Goal: Information Seeking & Learning: Learn about a topic

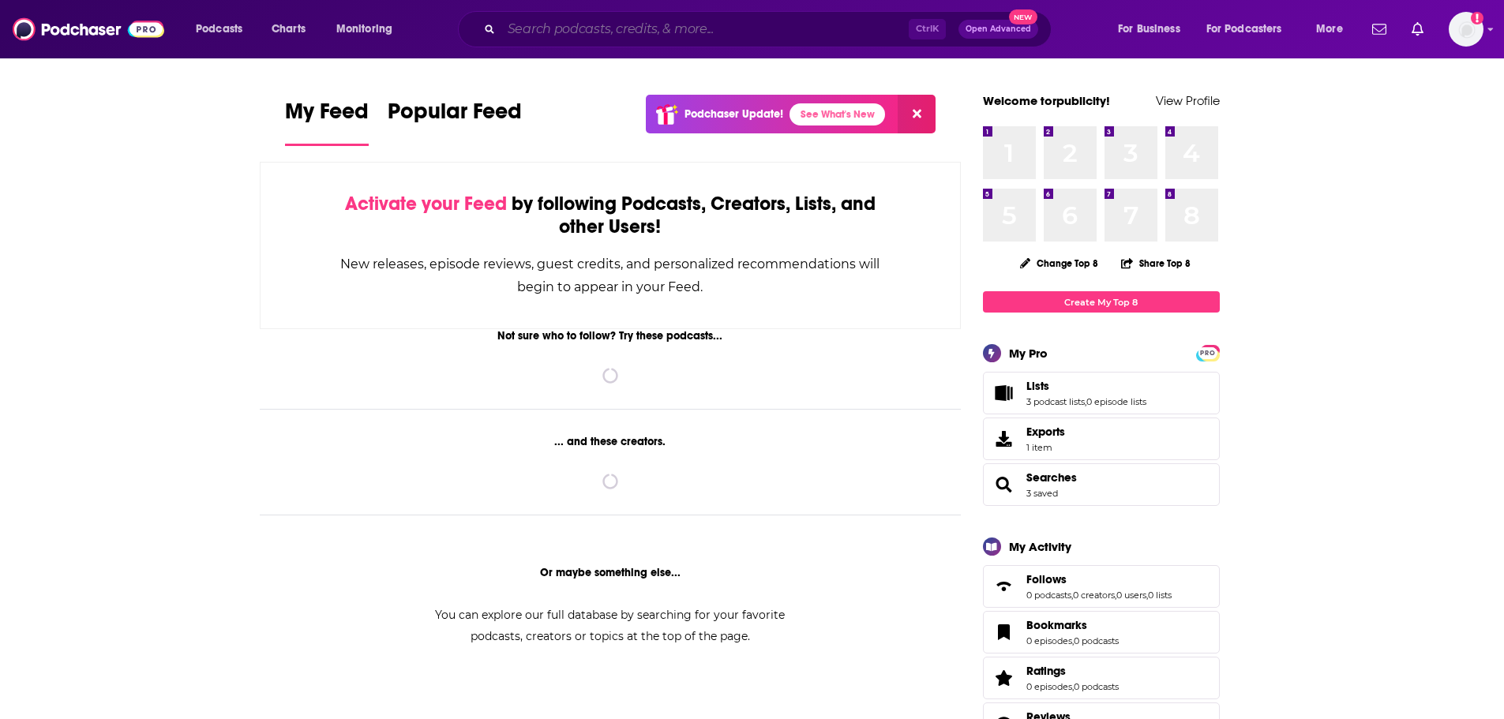
click at [587, 26] on input "Search podcasts, credits, & more..." at bounding box center [704, 29] width 407 height 25
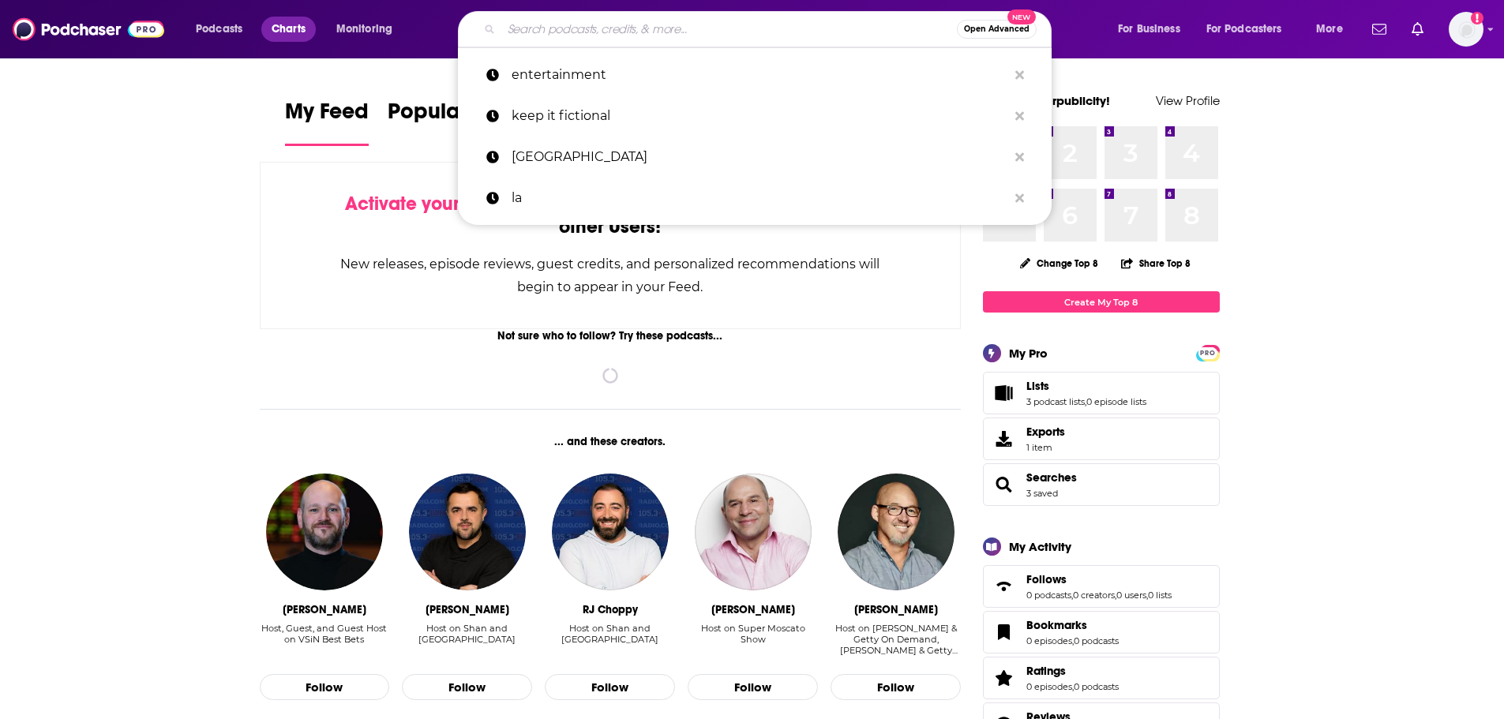
click at [272, 19] on span "Charts" at bounding box center [289, 29] width 34 height 22
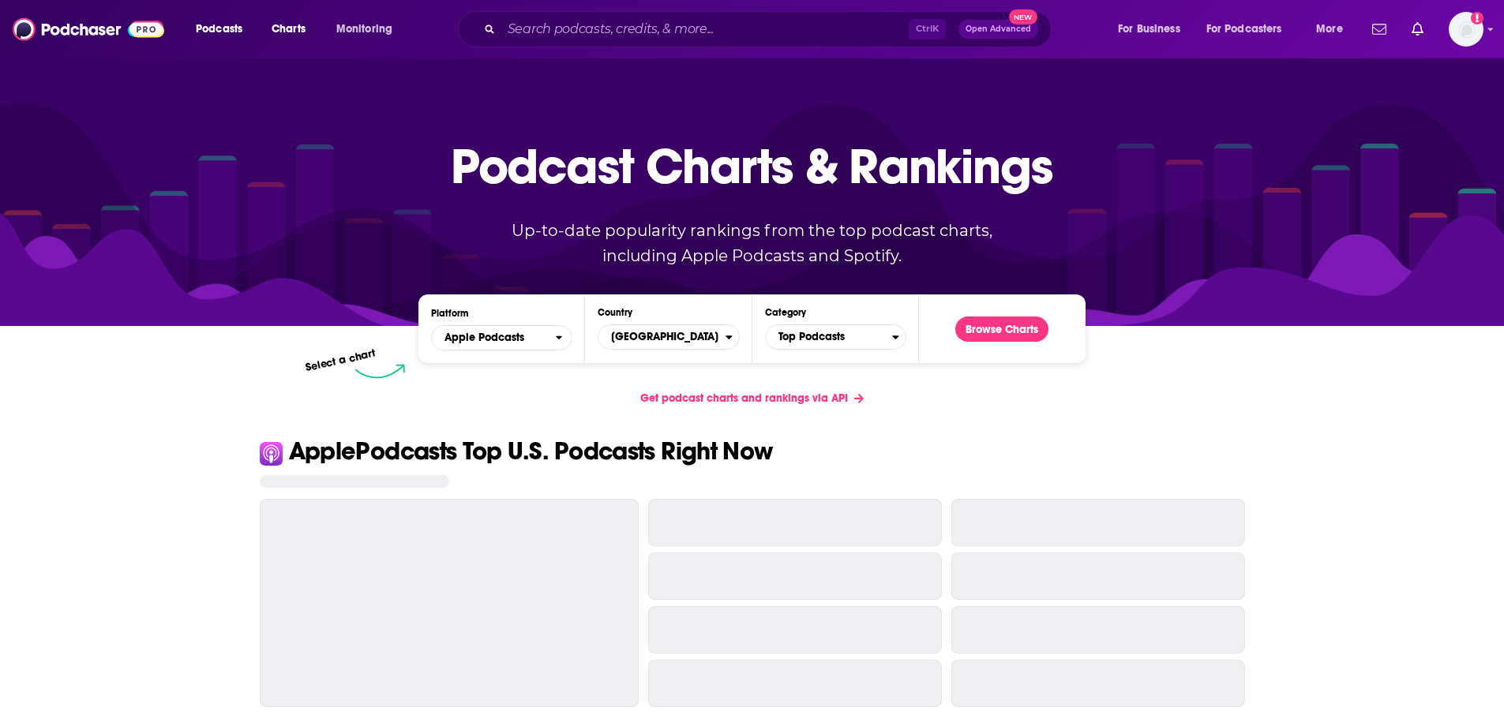
click at [834, 352] on div "Platform Apple Podcasts Country [GEOGRAPHIC_DATA] Category Top Podcasts Browse …" at bounding box center [751, 328] width 666 height 69
click at [831, 343] on span "Top Podcasts" at bounding box center [829, 337] width 126 height 27
click at [863, 425] on button "Arts / Books" at bounding box center [835, 427] width 127 height 19
click at [1000, 328] on button "Browse Charts" at bounding box center [1001, 329] width 93 height 25
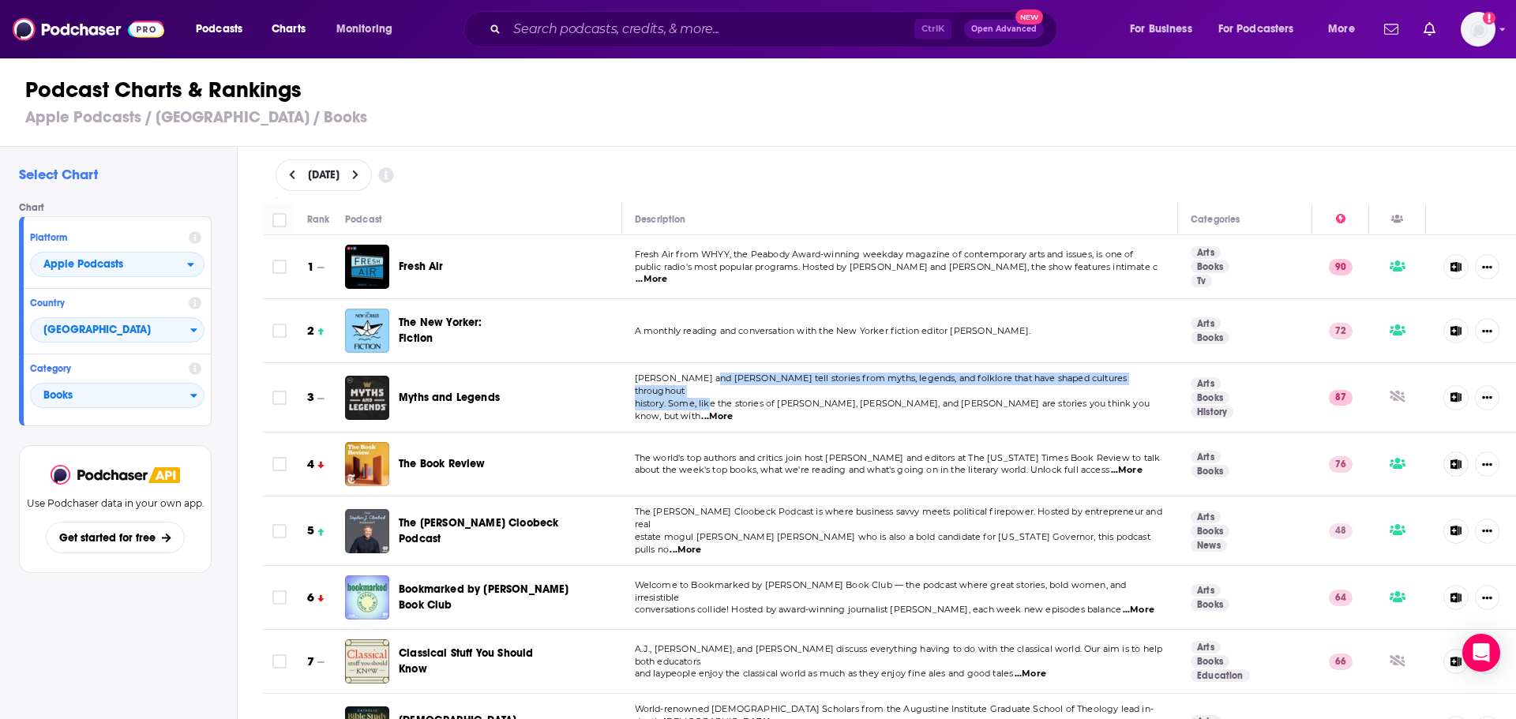
drag, startPoint x: 703, startPoint y: 388, endPoint x: 707, endPoint y: 402, distance: 14.7
click at [707, 402] on div "[PERSON_NAME] and [PERSON_NAME] tell stories from myths, legends, and folklore …" at bounding box center [900, 398] width 531 height 50
click at [708, 402] on span "history. Some, like the stories of [PERSON_NAME], [PERSON_NAME], and [PERSON_NA…" at bounding box center [893, 410] width 516 height 24
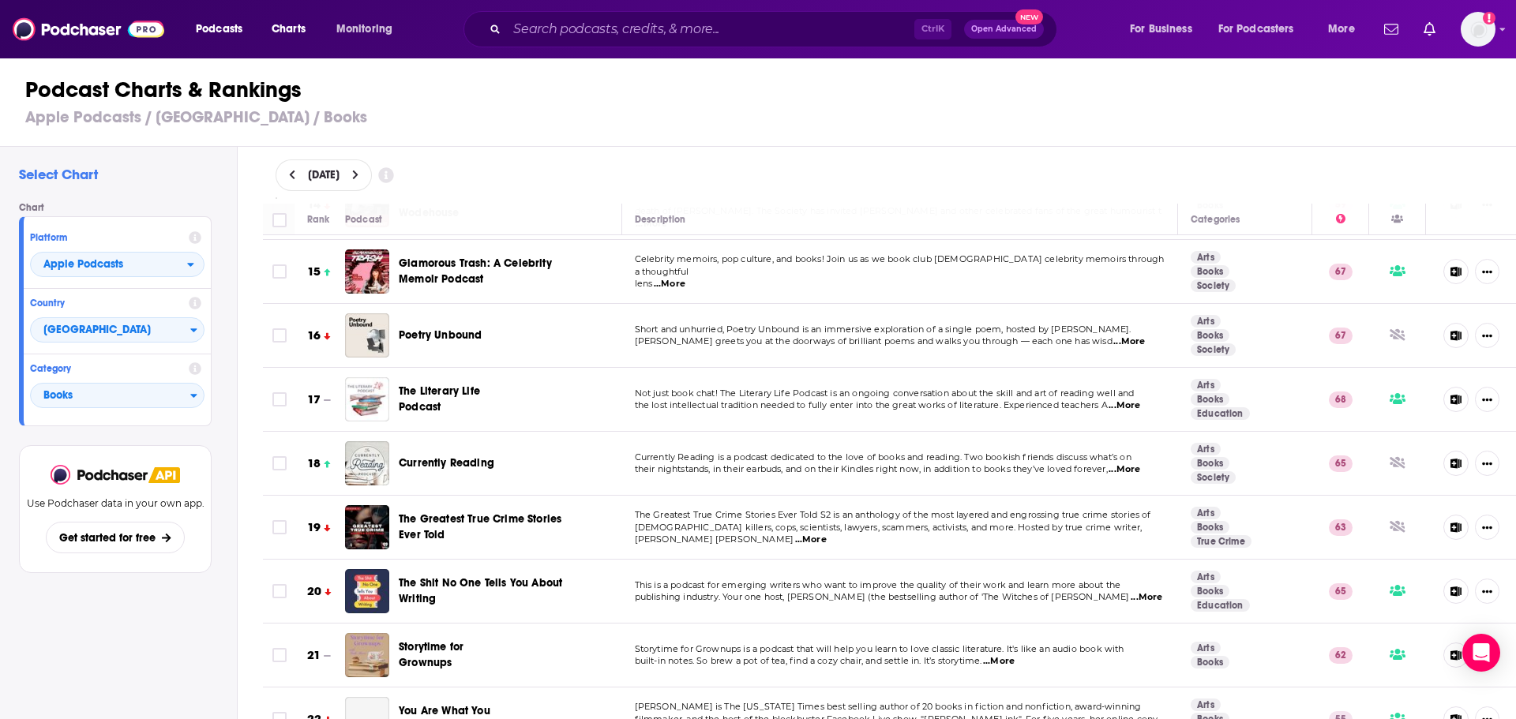
scroll to position [947, 0]
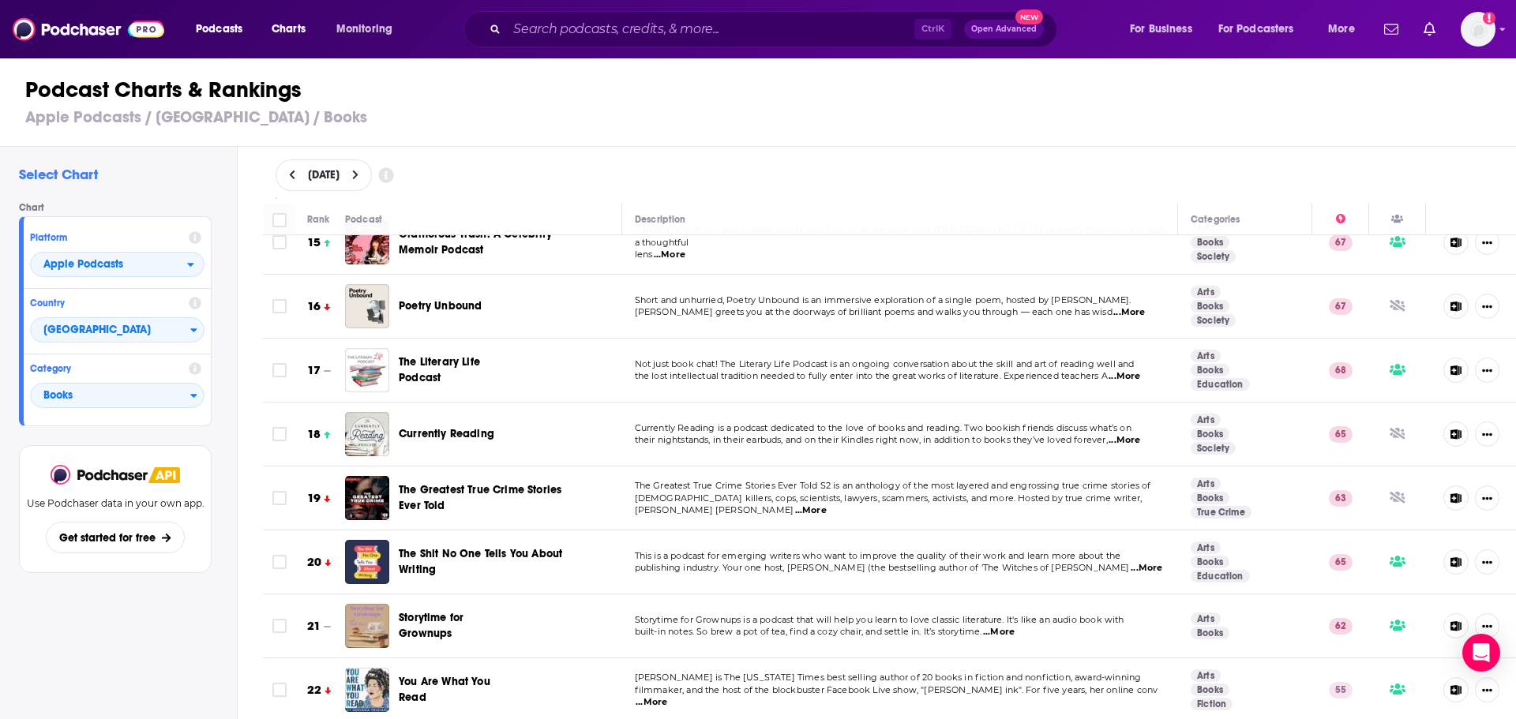
click at [1124, 370] on span "...More" at bounding box center [1124, 376] width 32 height 13
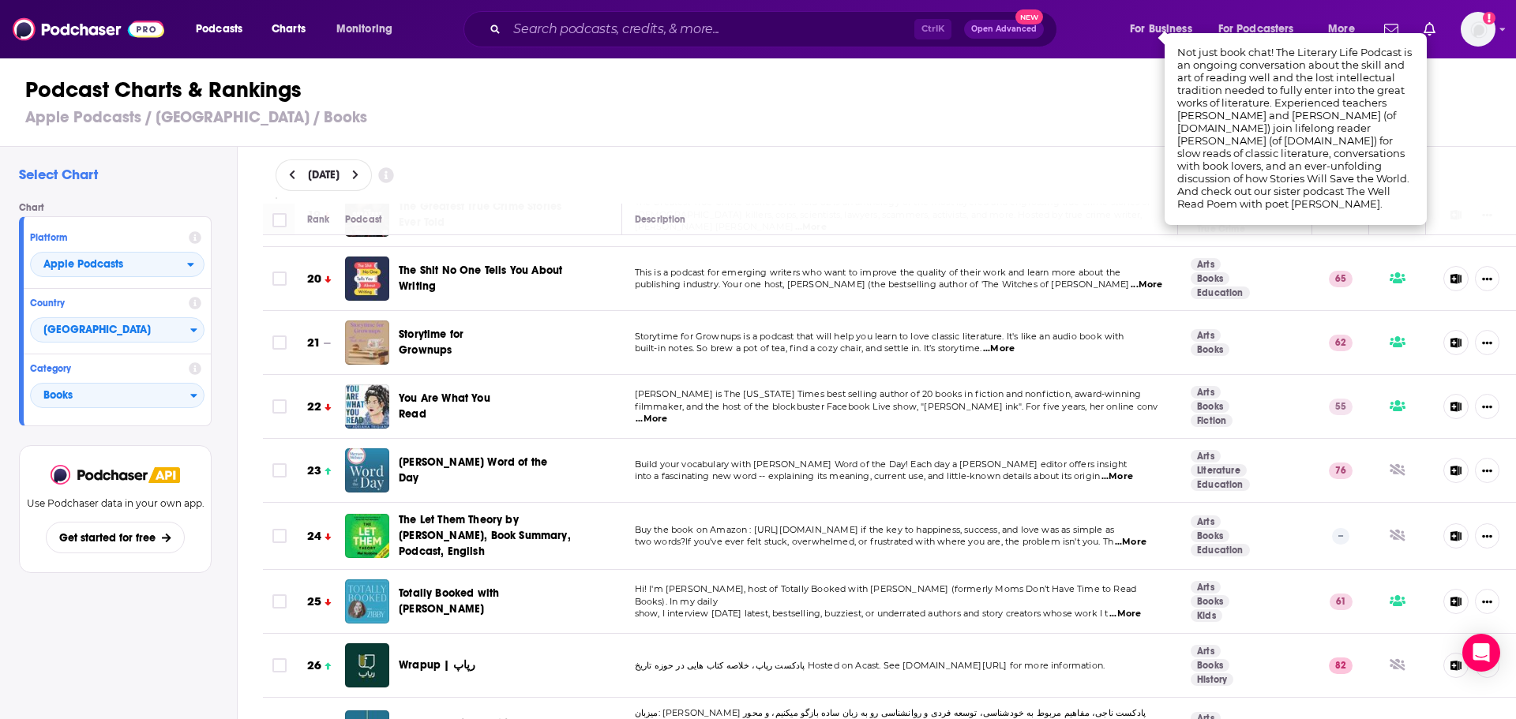
scroll to position [1263, 0]
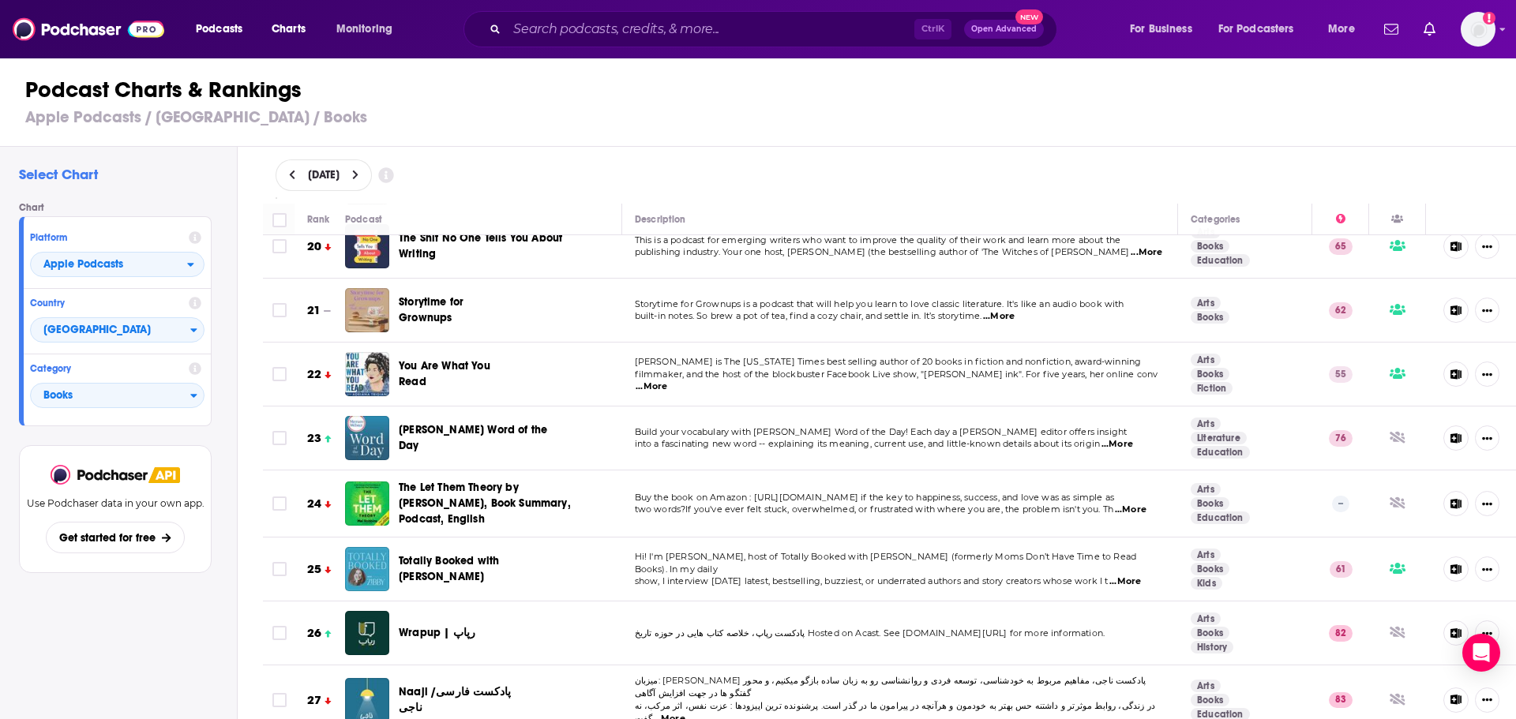
click at [667, 381] on span "...More" at bounding box center [652, 387] width 32 height 13
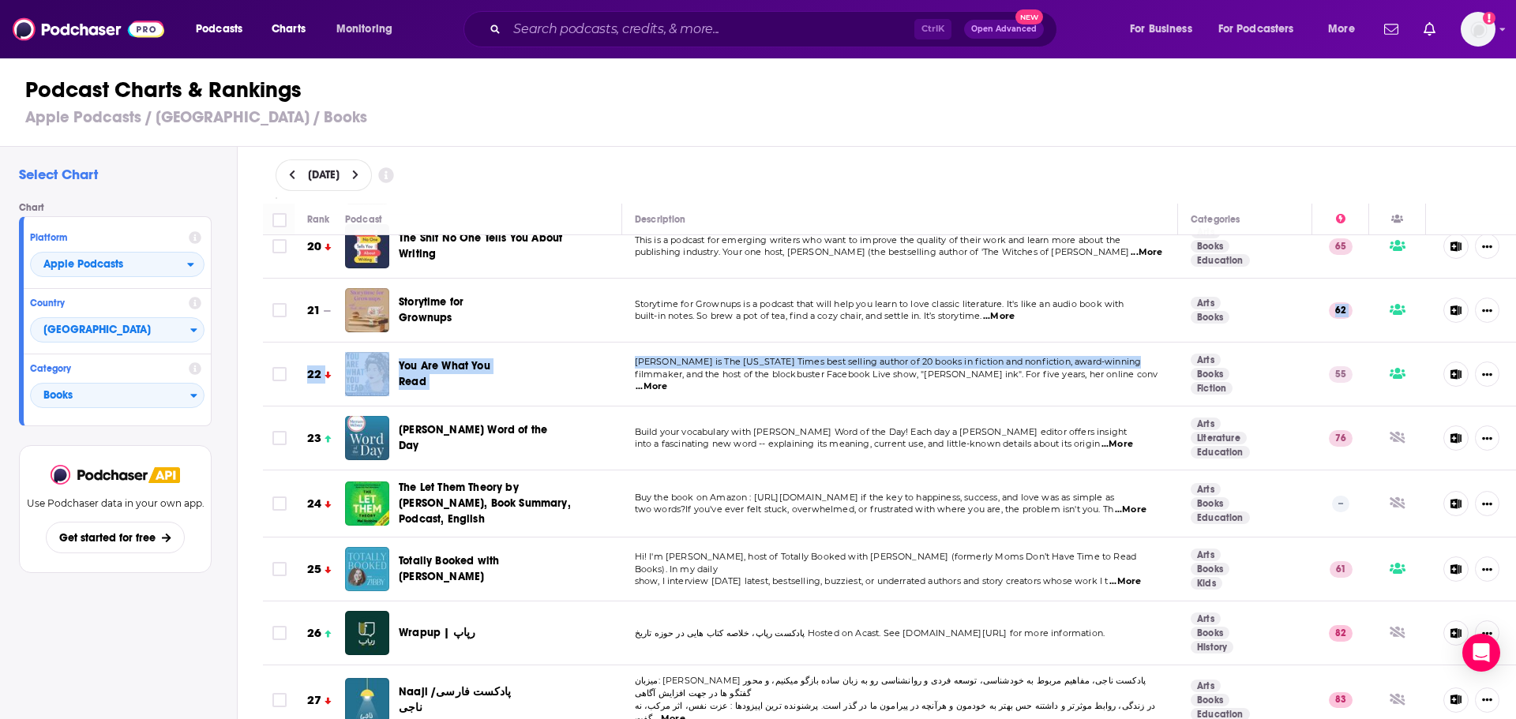
drag, startPoint x: 1260, startPoint y: 298, endPoint x: 1112, endPoint y: 346, distance: 155.1
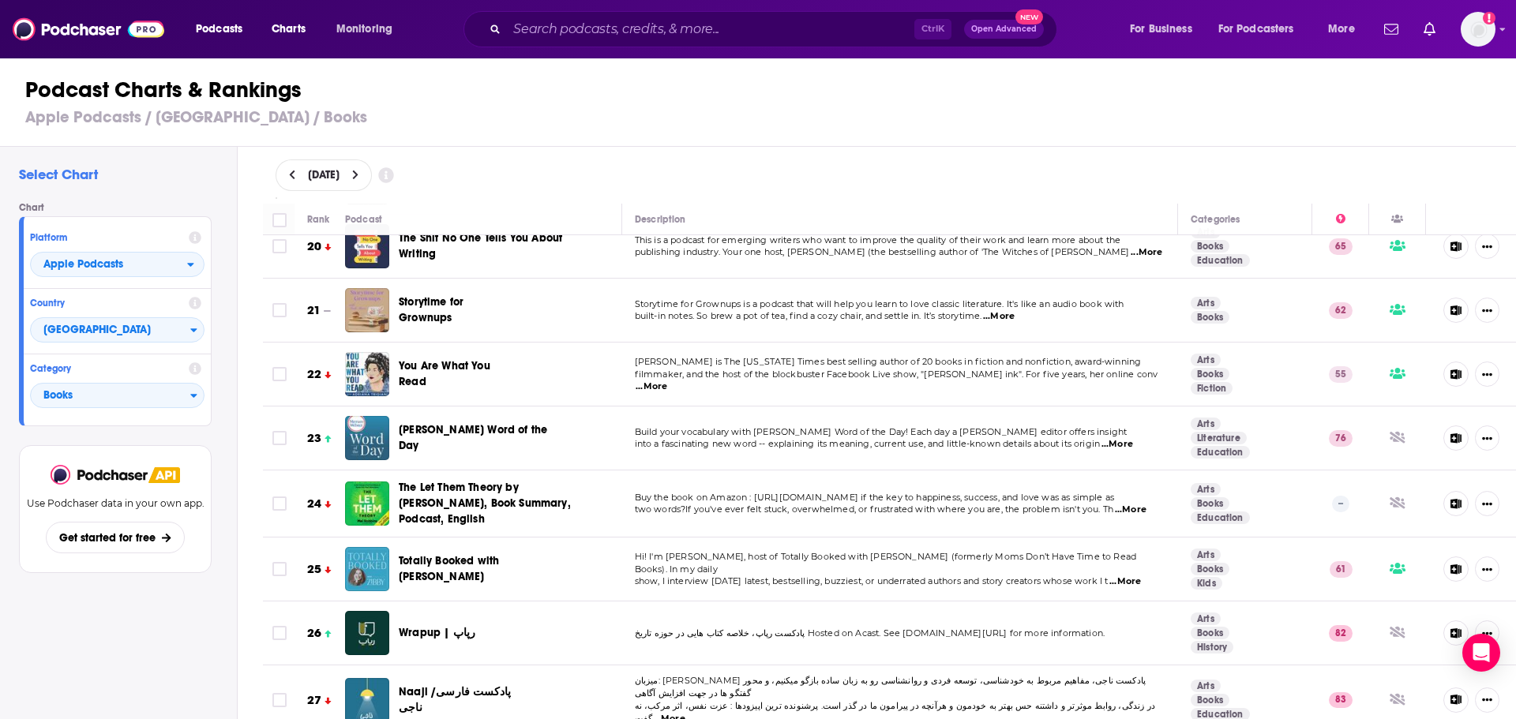
click at [667, 381] on span "...More" at bounding box center [652, 387] width 32 height 13
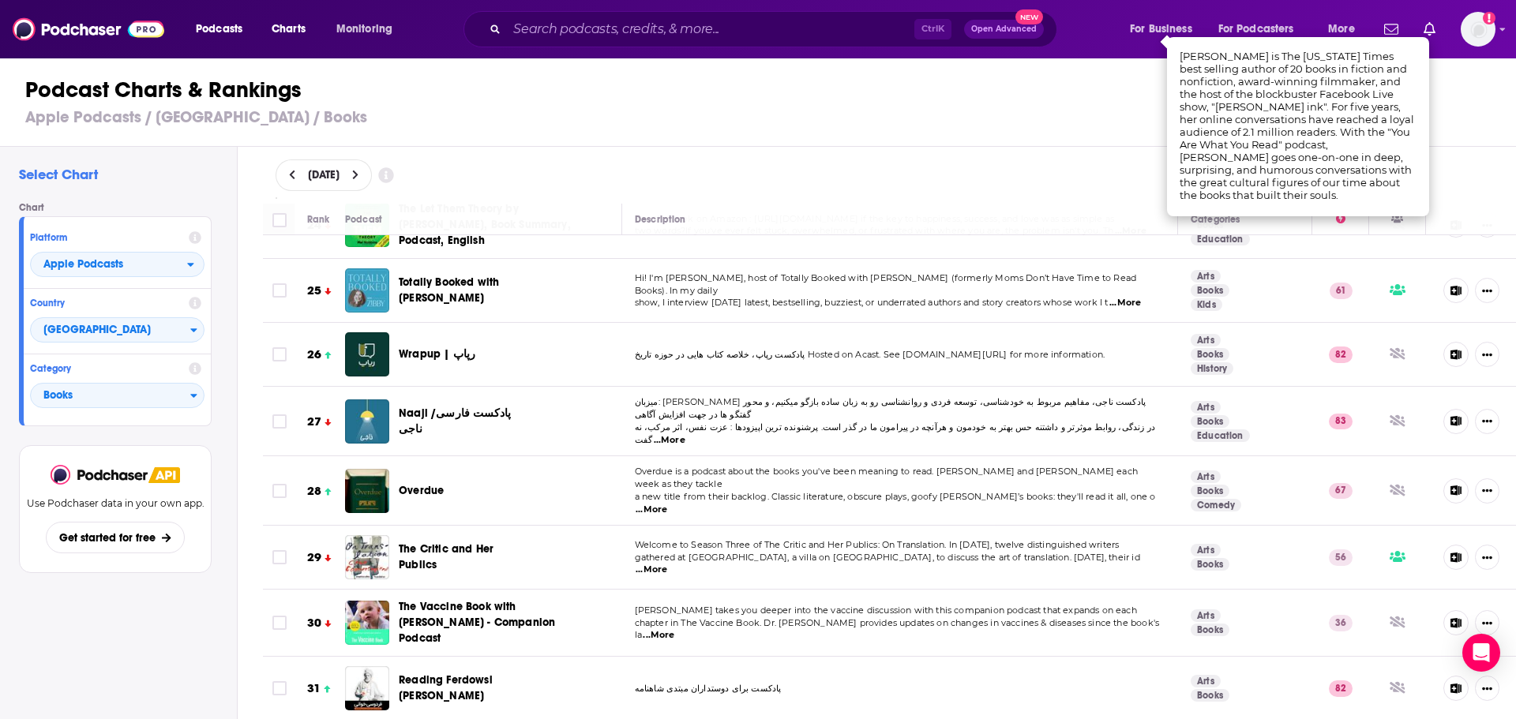
scroll to position [1579, 0]
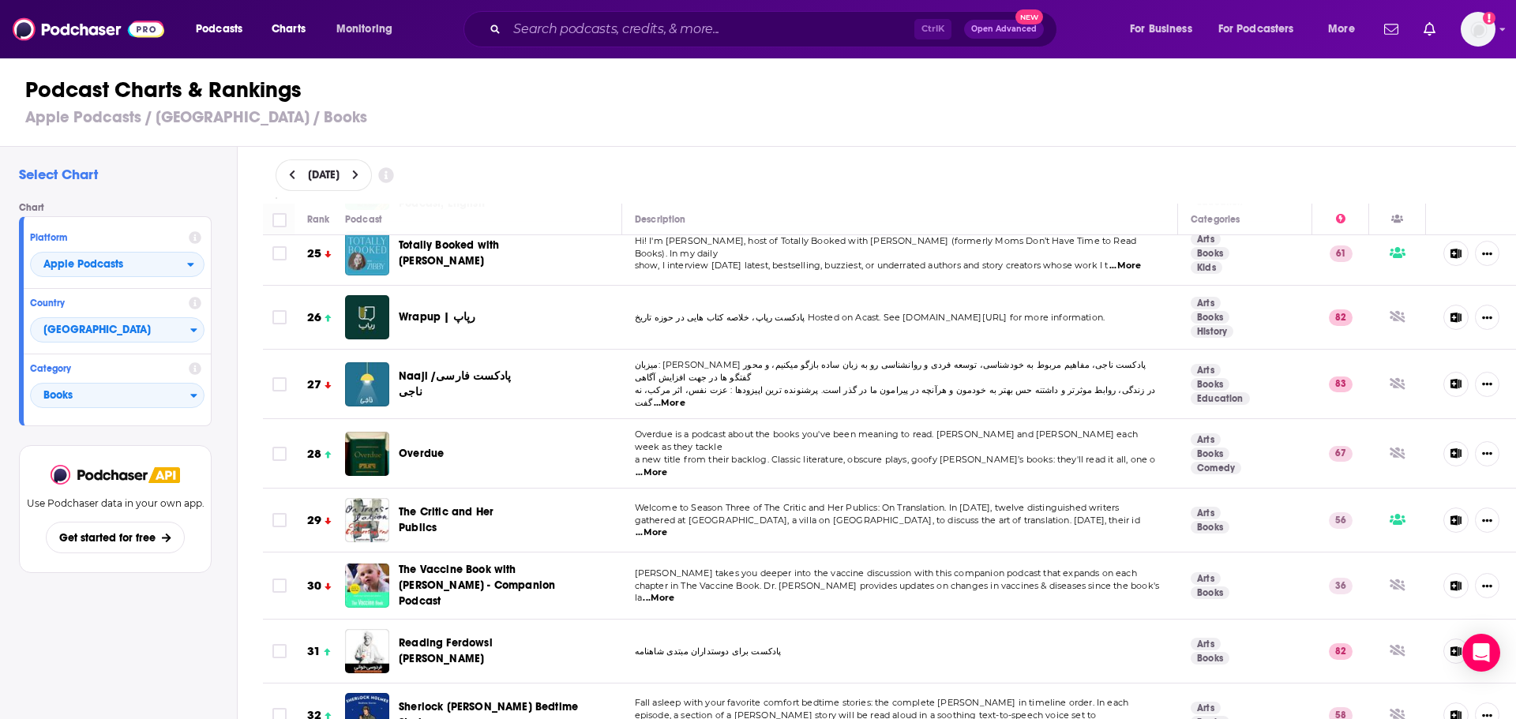
click at [667, 467] on span "...More" at bounding box center [652, 473] width 32 height 13
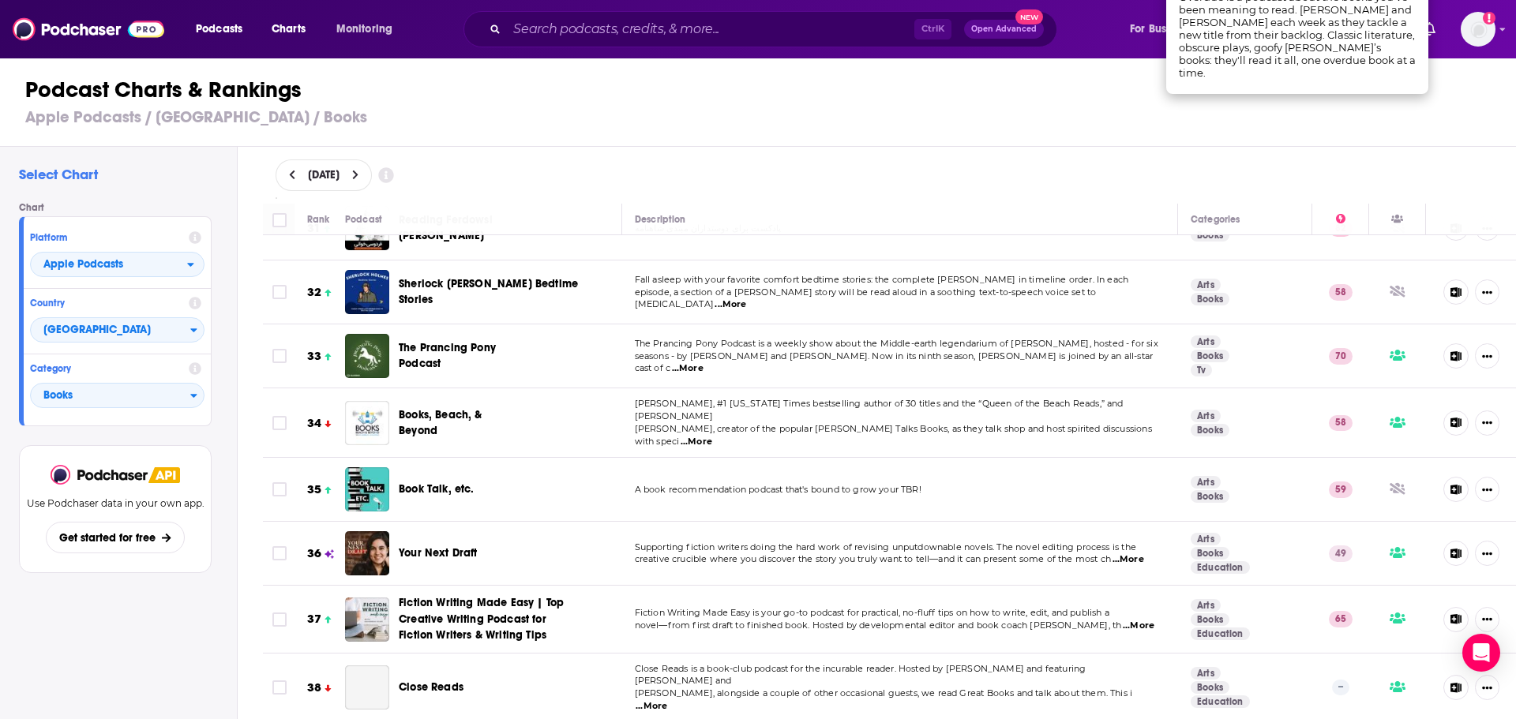
scroll to position [2053, 0]
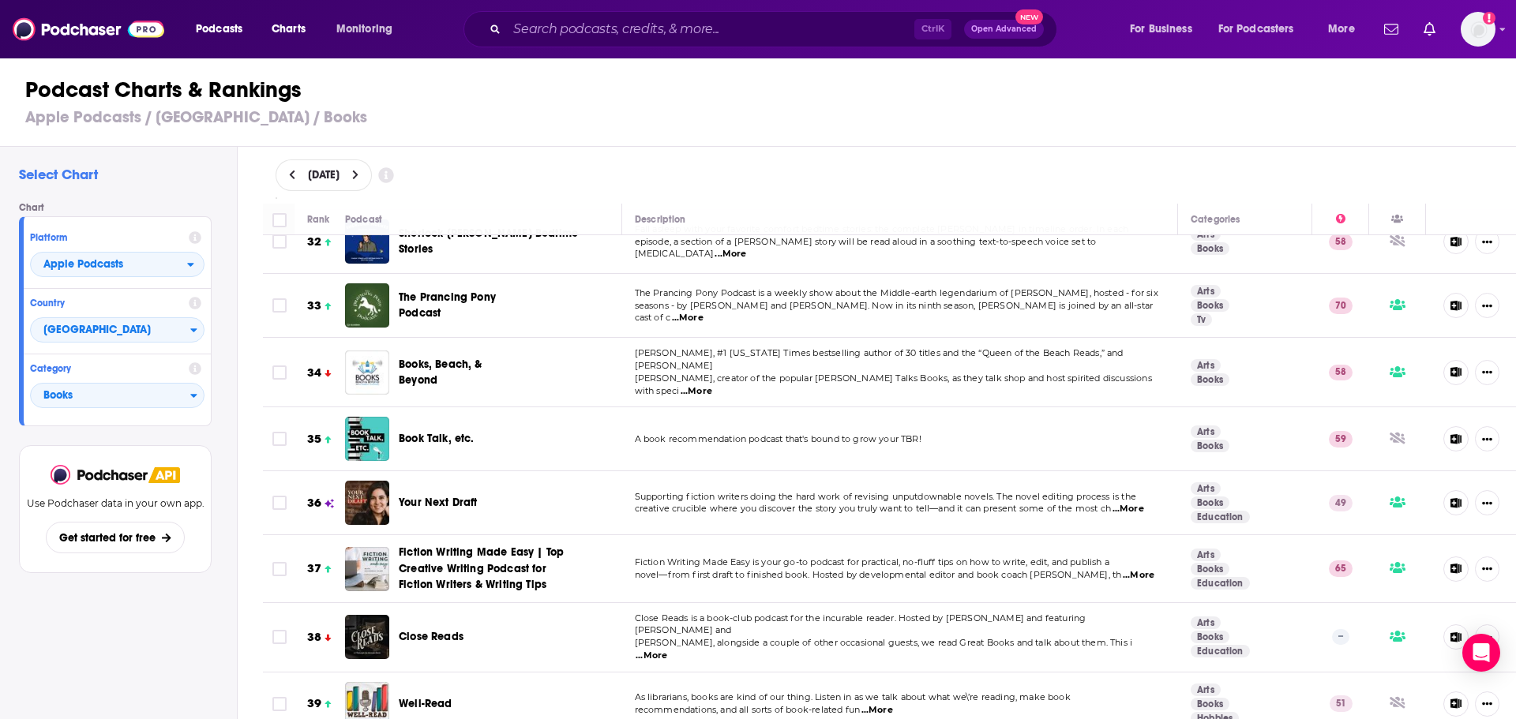
click at [712, 385] on span "...More" at bounding box center [697, 391] width 32 height 13
click at [1117, 471] on td "Supporting fiction writers doing the hard work of revising unputdownable novels…" at bounding box center [900, 503] width 557 height 64
click at [1125, 503] on span "...More" at bounding box center [1128, 509] width 32 height 13
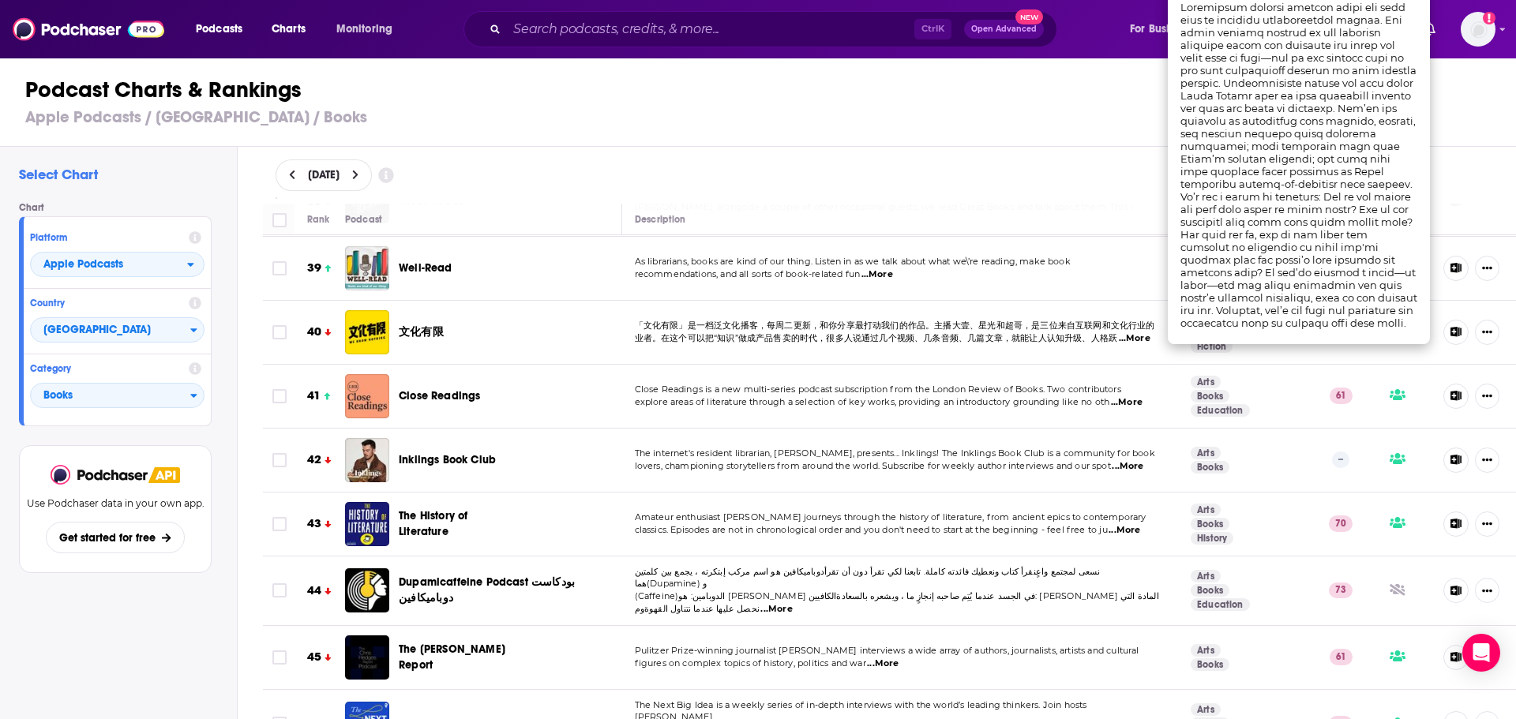
scroll to position [2526, 0]
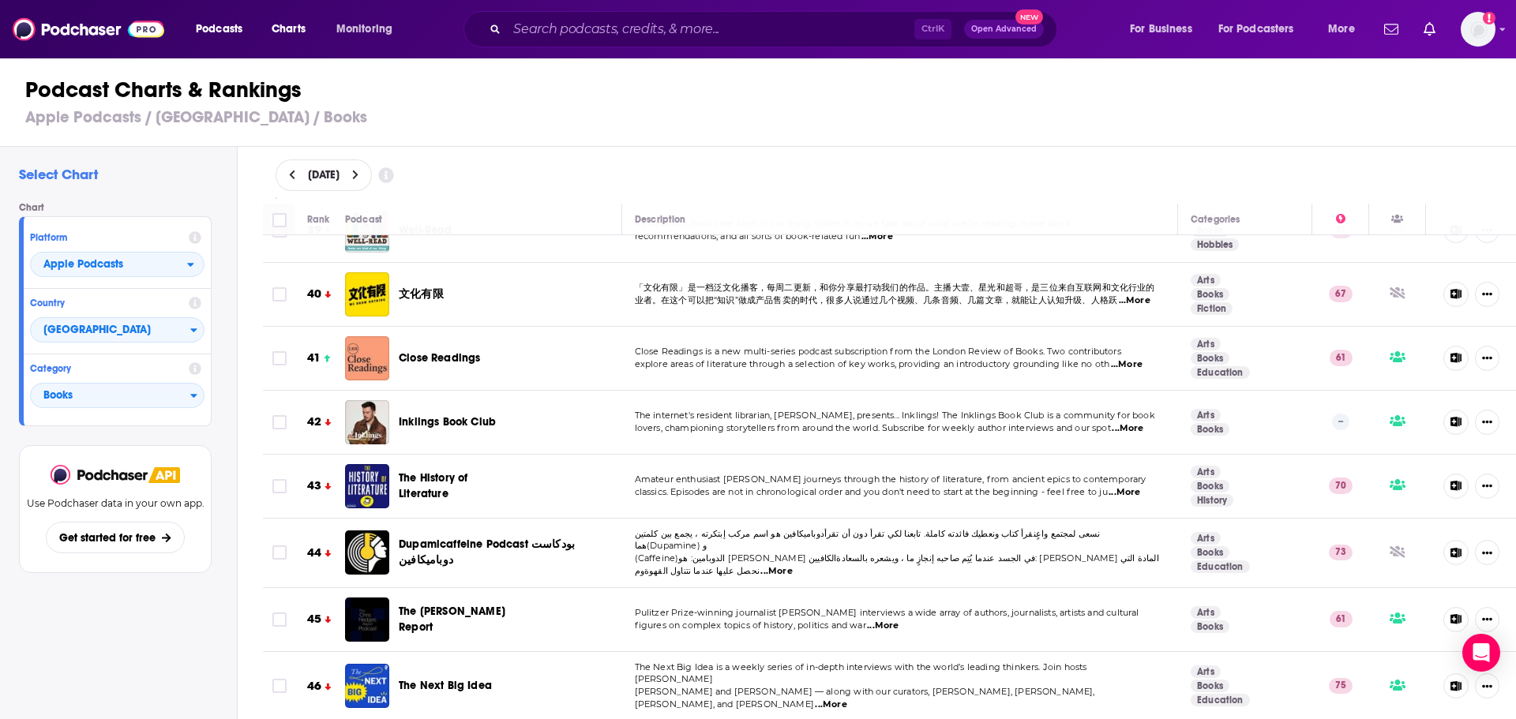
click at [1127, 410] on p "The internet's resident librarian, [PERSON_NAME], presents... Inklings! The Ink…" at bounding box center [900, 416] width 531 height 13
click at [1133, 422] on span "...More" at bounding box center [1128, 428] width 32 height 13
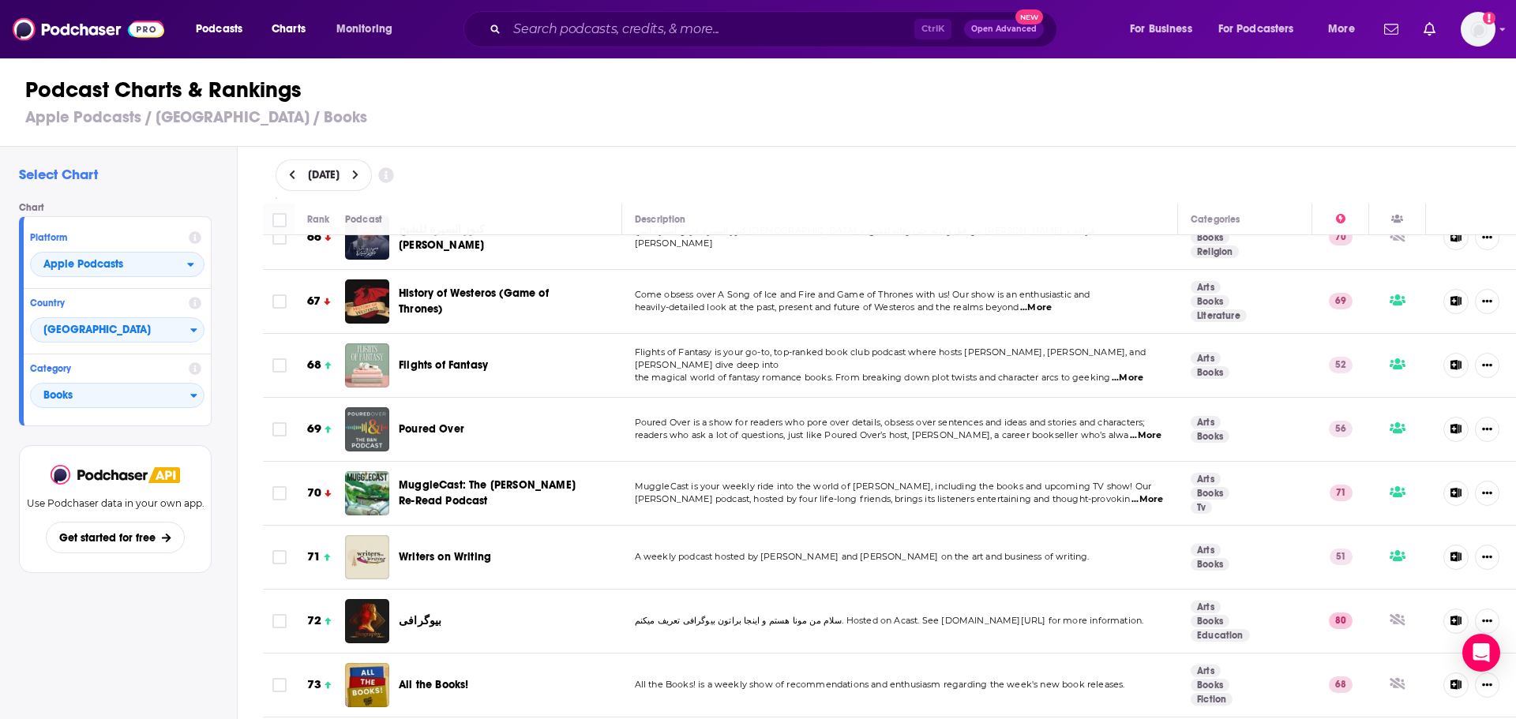
scroll to position [4579, 0]
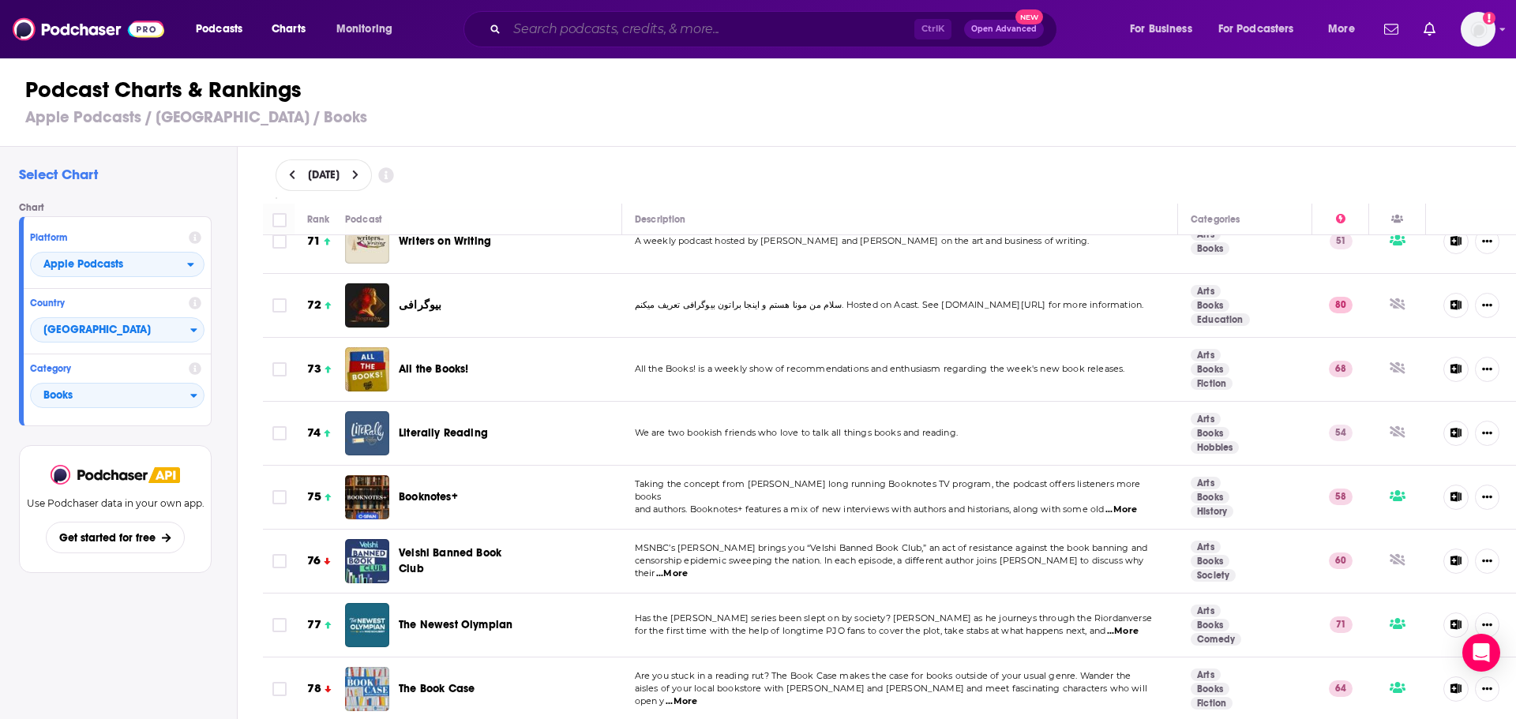
click at [647, 28] on input "Search podcasts, credits, & more..." at bounding box center [710, 29] width 407 height 25
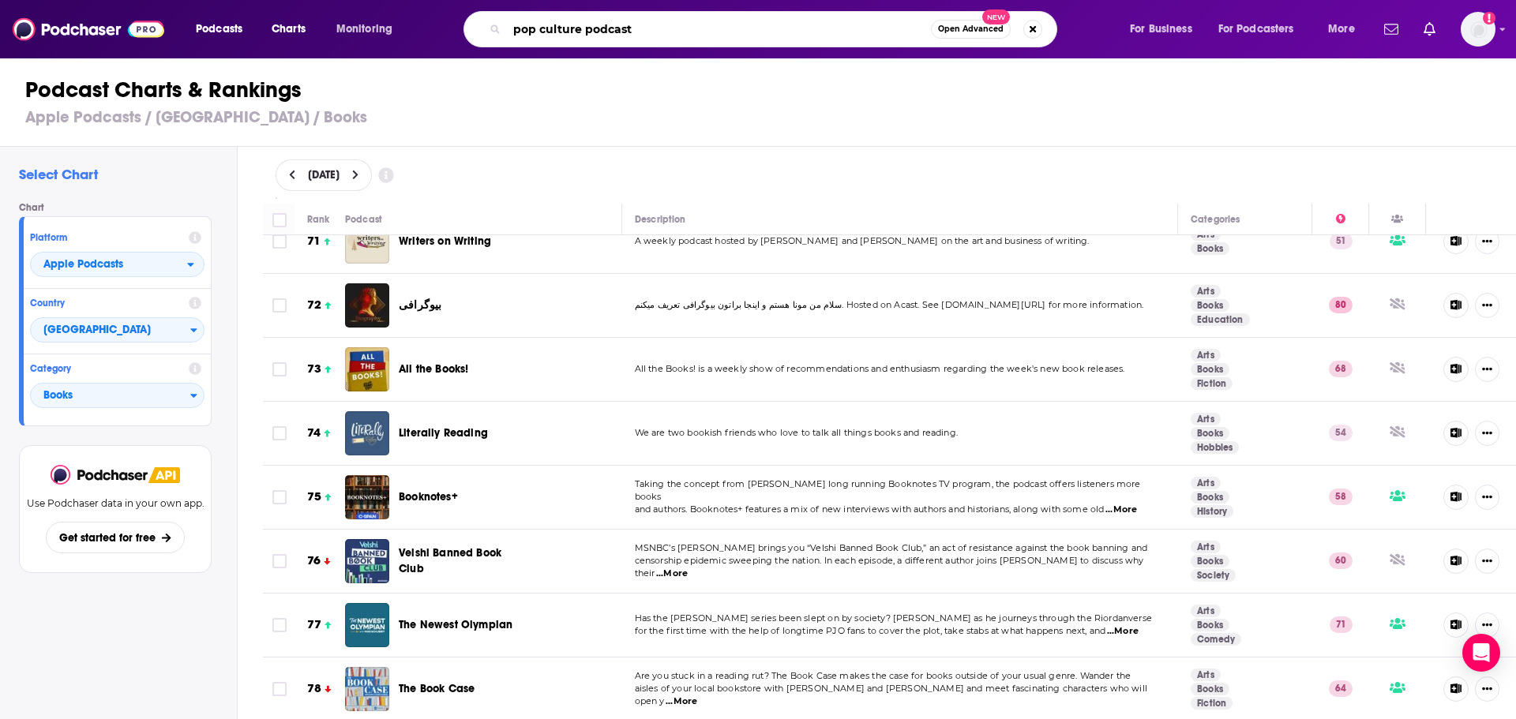
type input "pop culture podcasts"
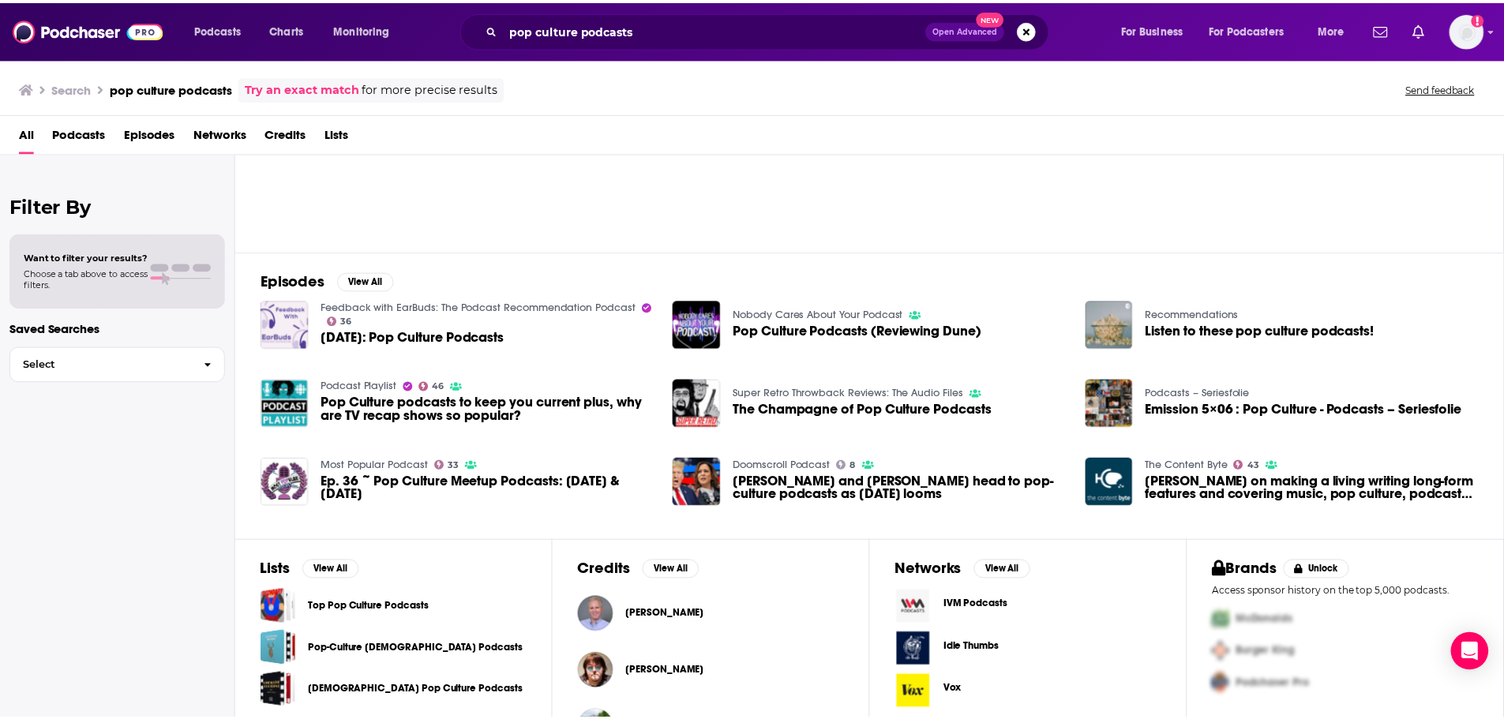
scroll to position [173, 0]
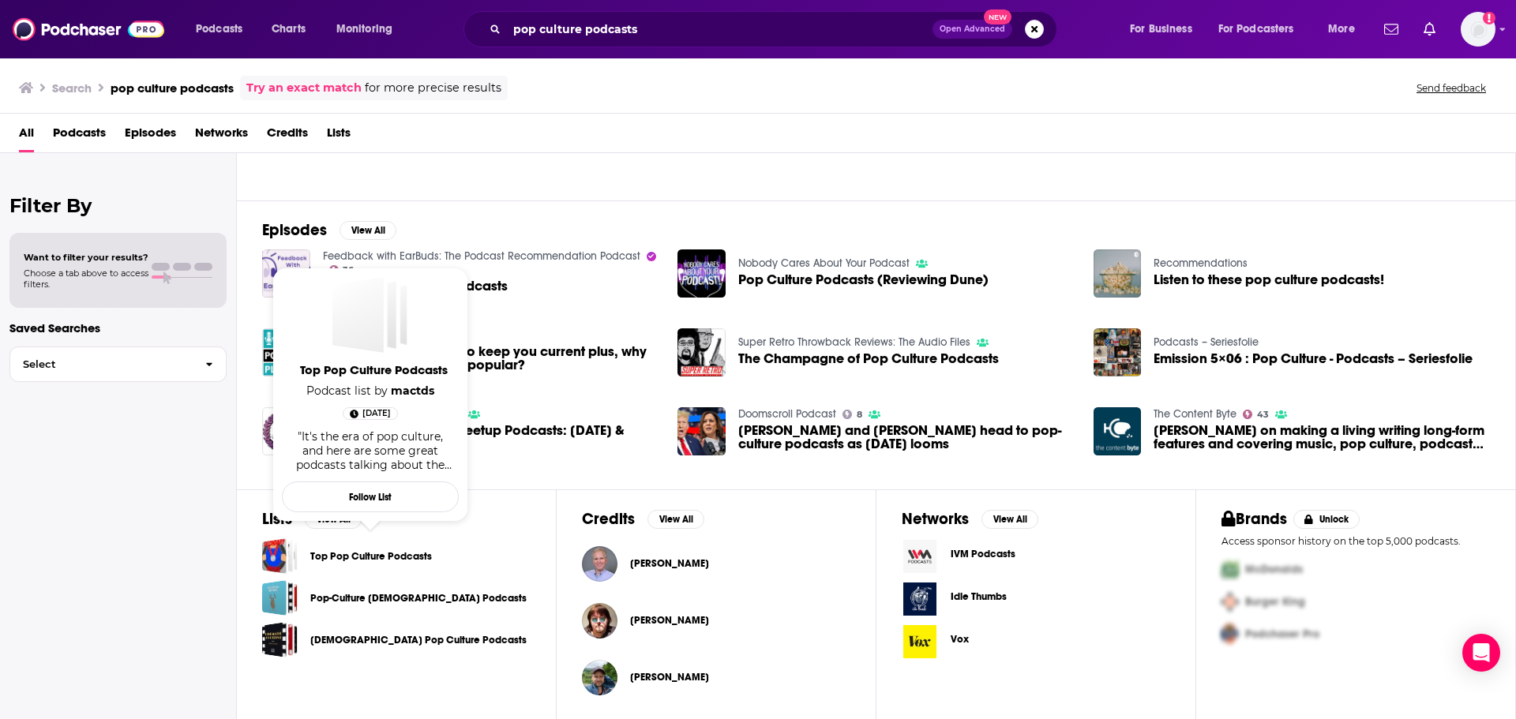
click at [394, 556] on link "Top Pop Culture Podcasts" at bounding box center [371, 556] width 122 height 17
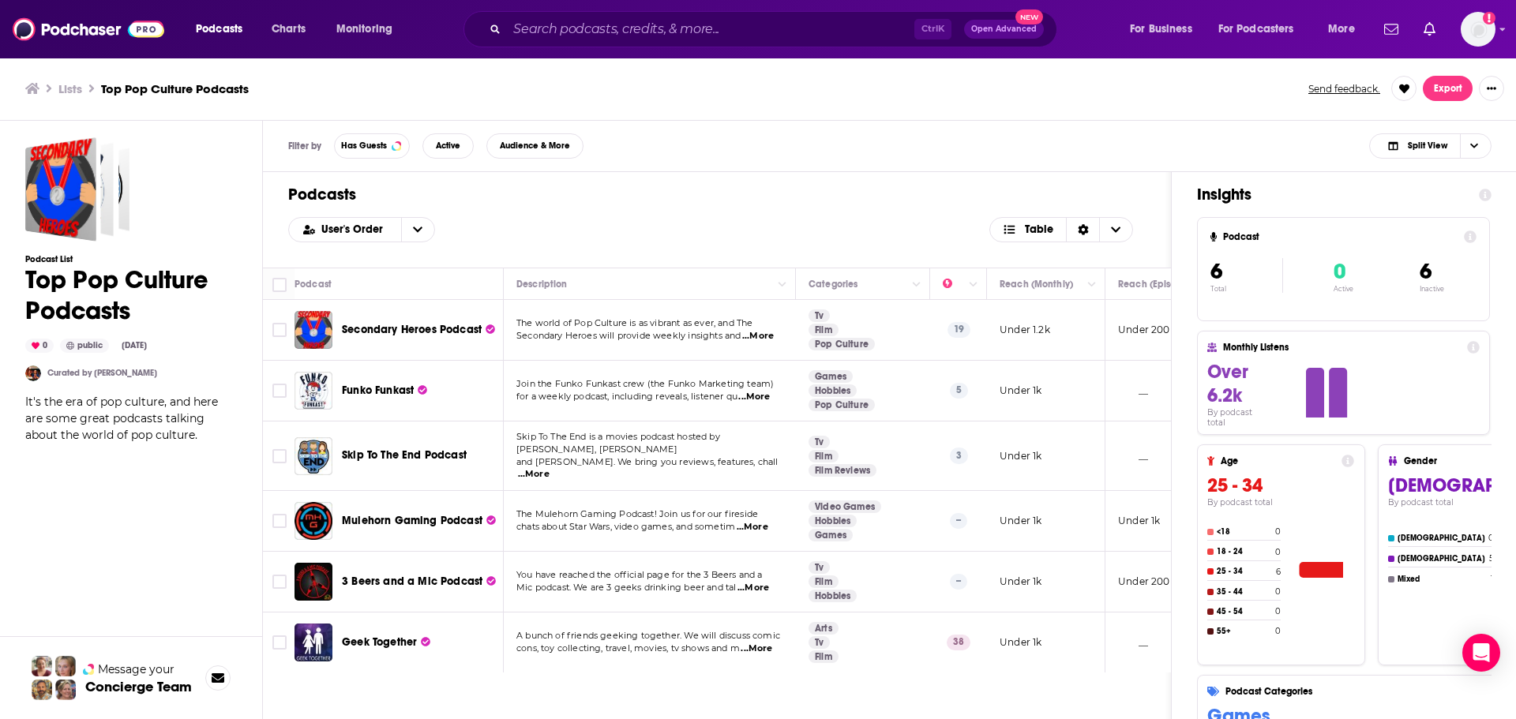
click at [762, 340] on span "...More" at bounding box center [758, 336] width 32 height 13
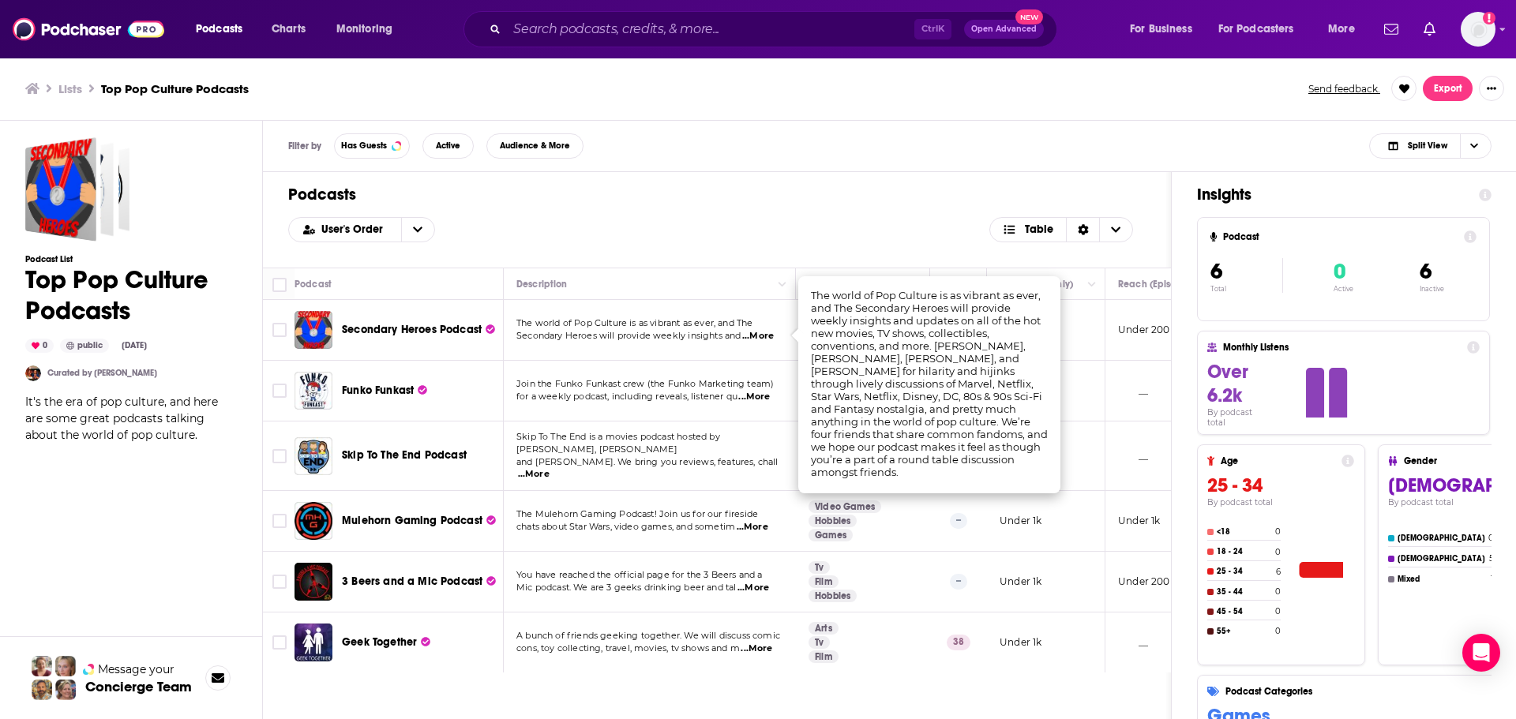
click at [762, 340] on span "...More" at bounding box center [758, 336] width 32 height 13
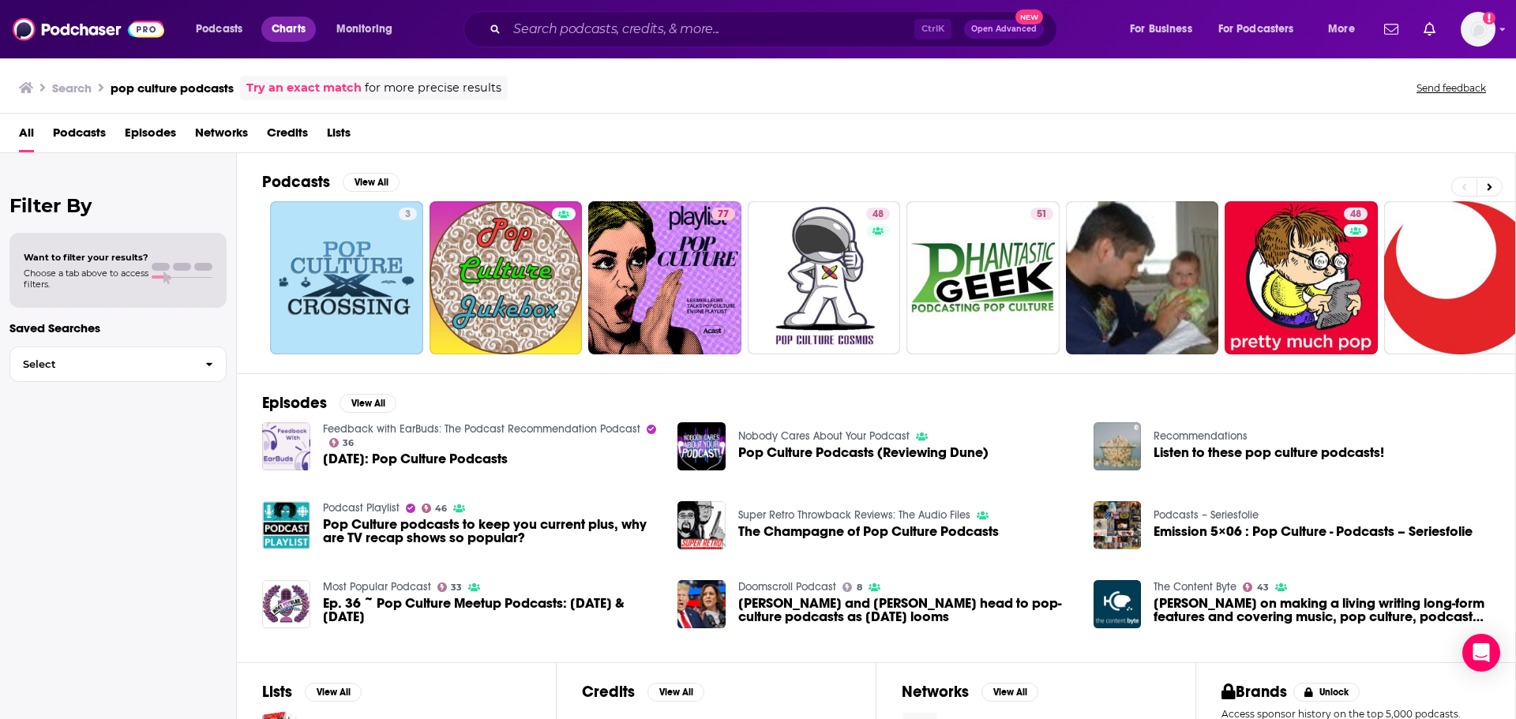
click at [291, 21] on span "Charts" at bounding box center [289, 29] width 34 height 22
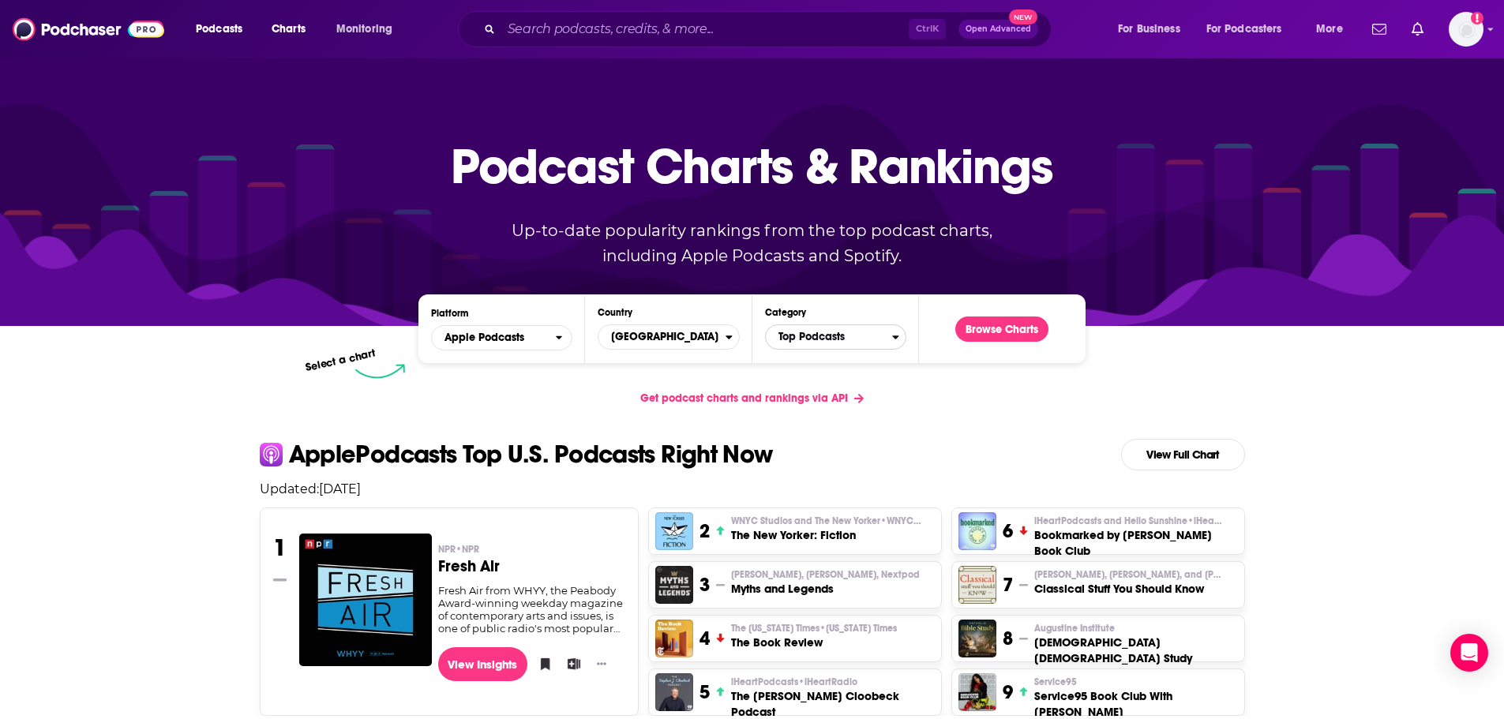
click at [854, 347] on span "Top Podcasts" at bounding box center [829, 337] width 126 height 27
click at [819, 364] on input "Categories" at bounding box center [835, 361] width 127 height 21
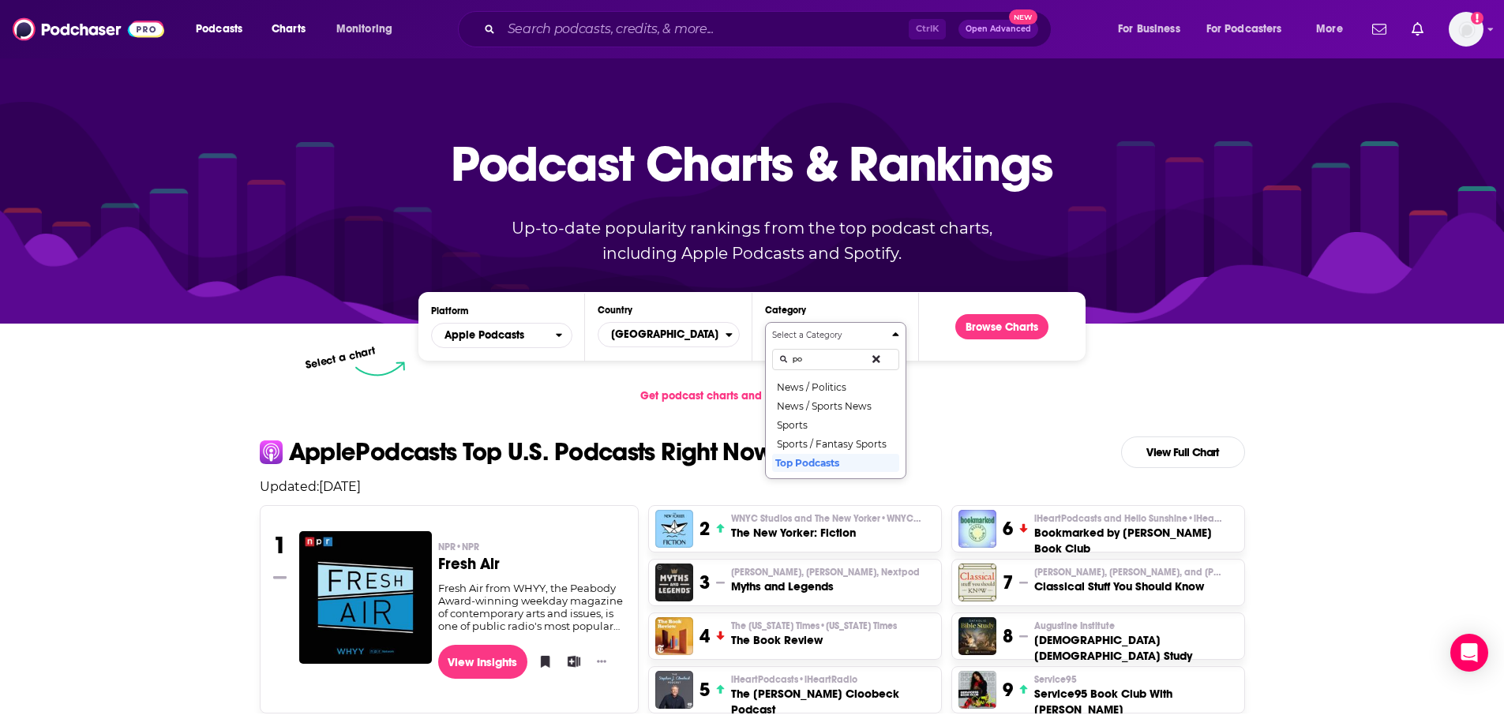
type input "p"
type input "cultu"
drag, startPoint x: 840, startPoint y: 386, endPoint x: 906, endPoint y: 366, distance: 69.4
click at [842, 386] on button "Society & Culture" at bounding box center [835, 386] width 127 height 19
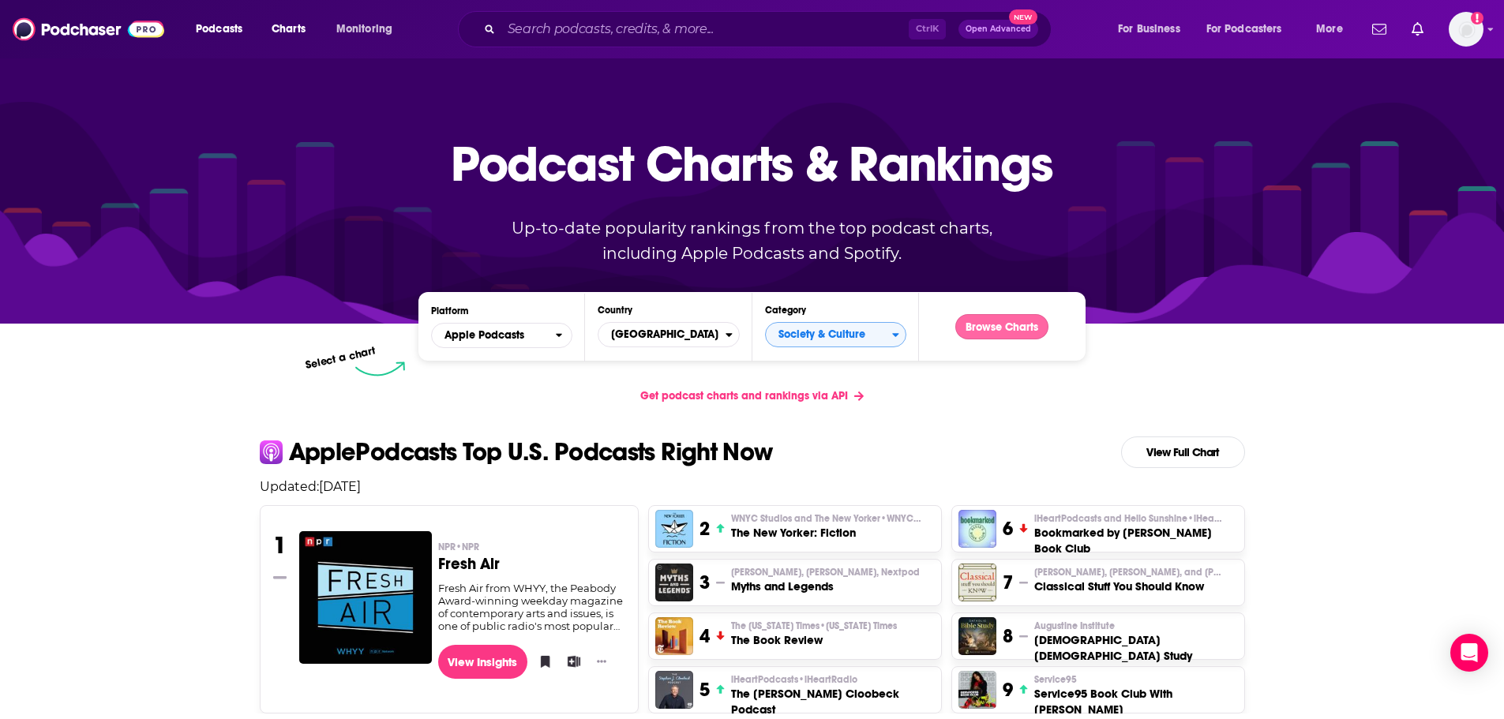
click at [982, 324] on button "Browse Charts" at bounding box center [1001, 326] width 93 height 25
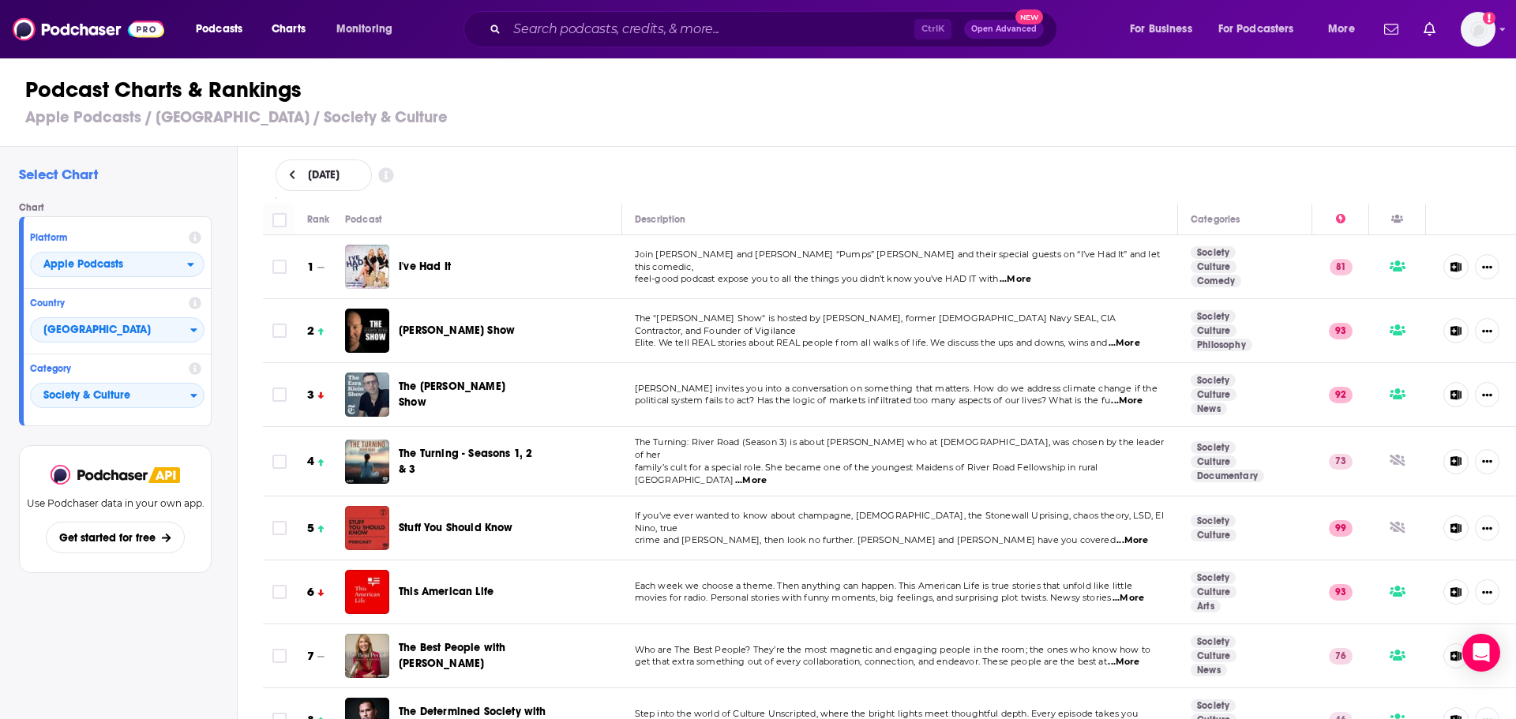
click at [1016, 273] on span "...More" at bounding box center [1016, 279] width 32 height 13
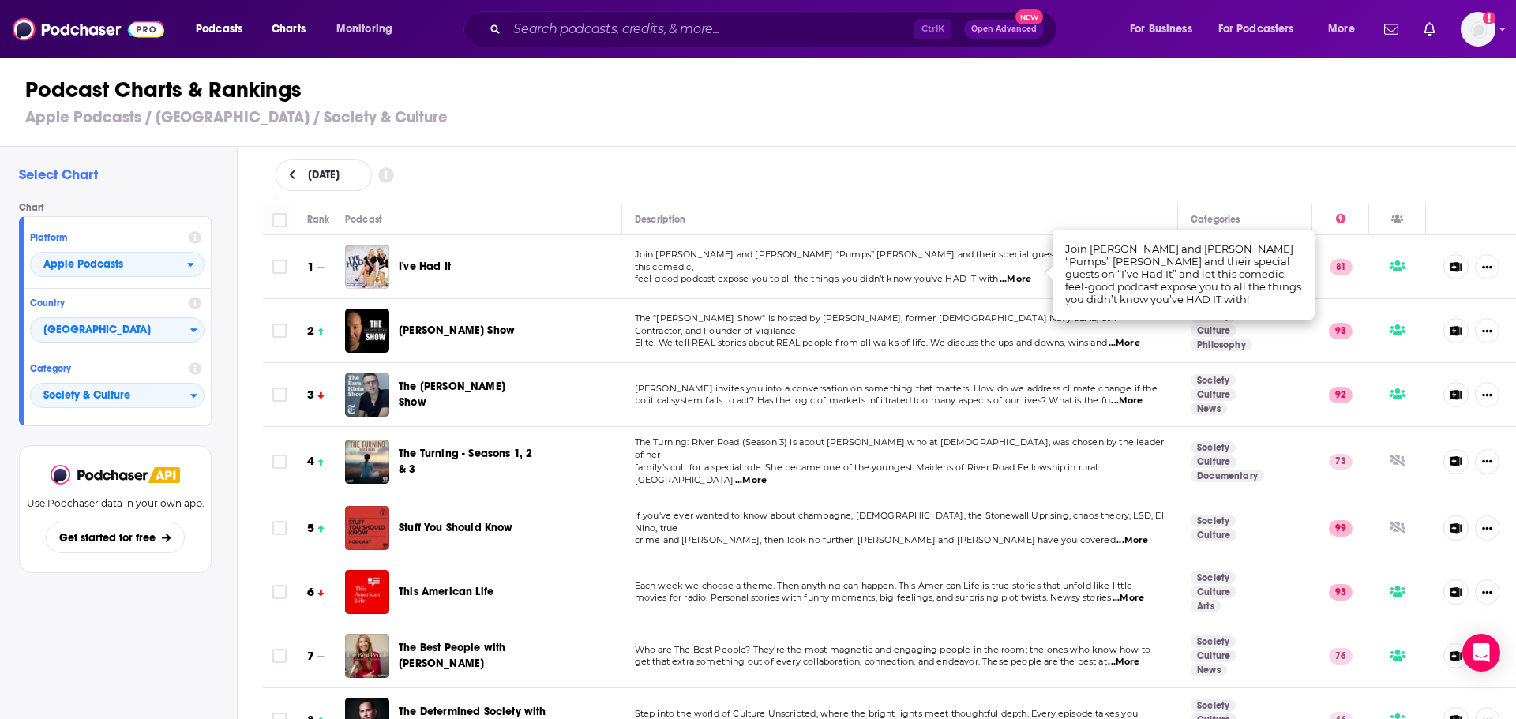
click at [1016, 273] on span "...More" at bounding box center [1016, 279] width 32 height 13
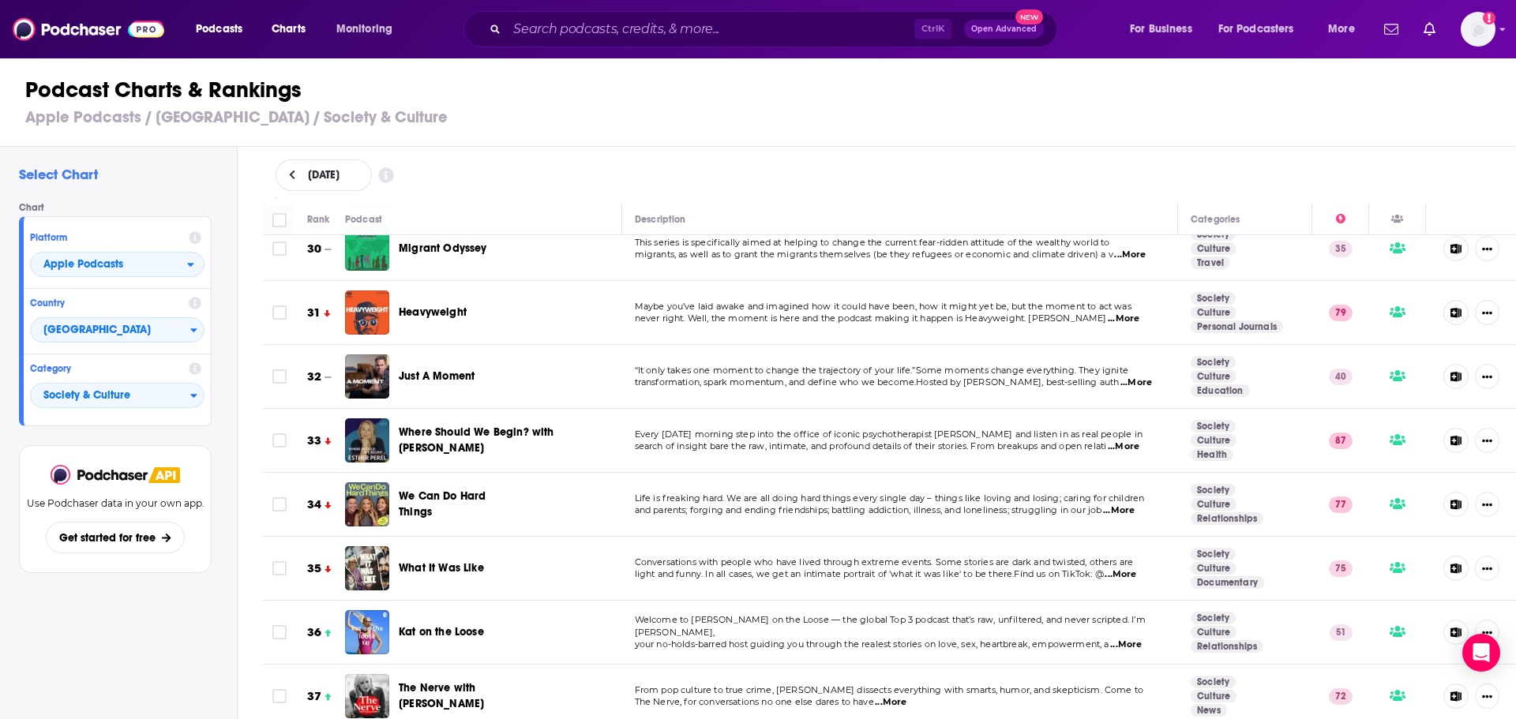
scroll to position [2053, 0]
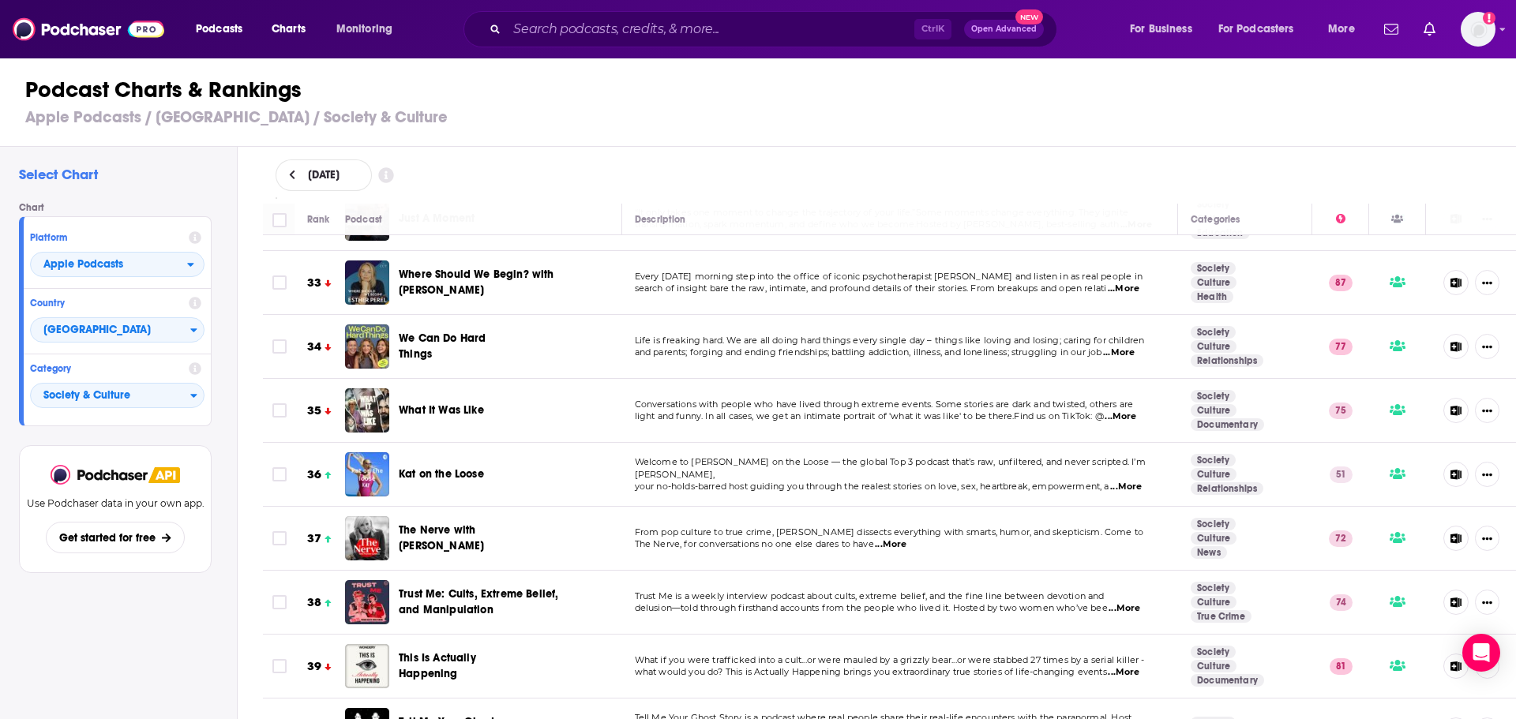
click at [1126, 335] on span "Life is freaking hard. We are all doing hard things every single day – things l…" at bounding box center [890, 340] width 510 height 11
click at [1126, 347] on span "...More" at bounding box center [1119, 353] width 32 height 13
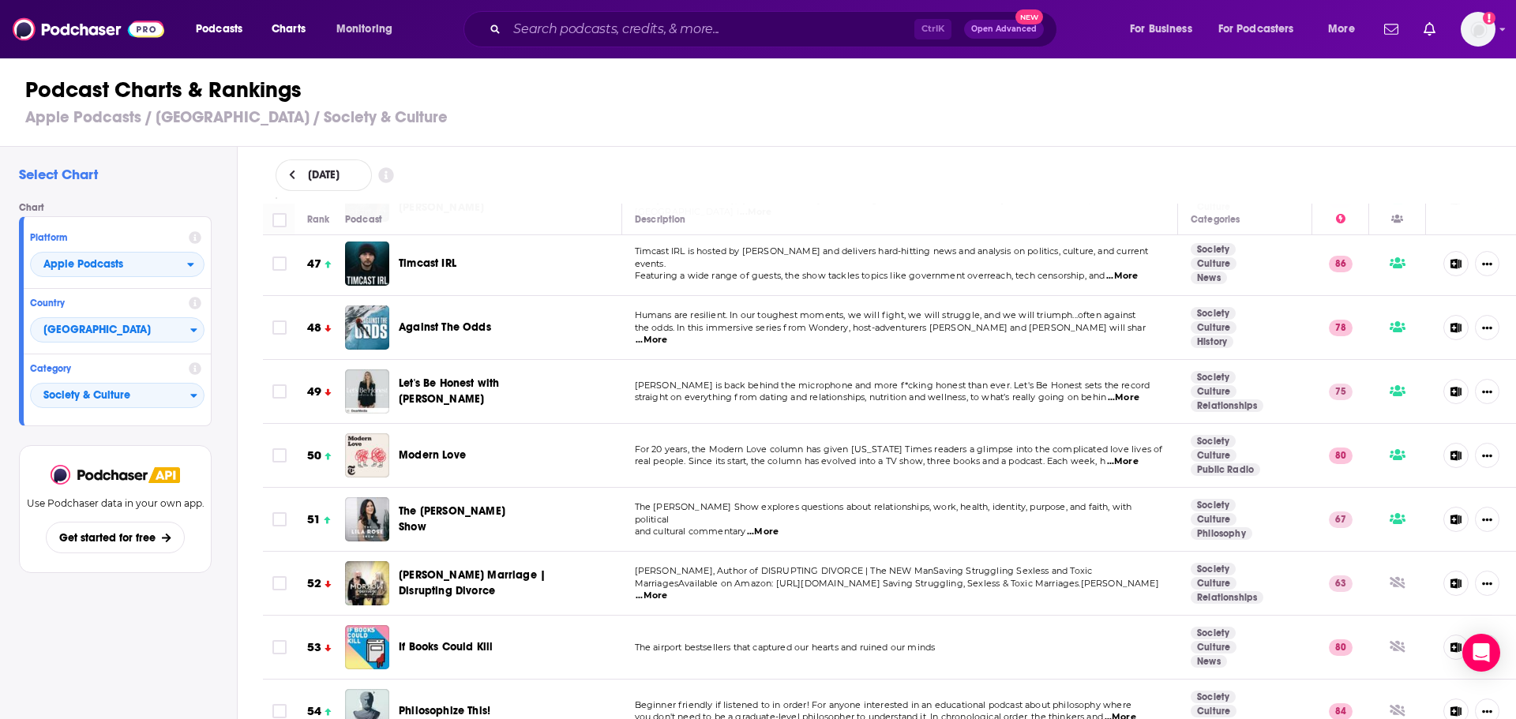
scroll to position [3000, 0]
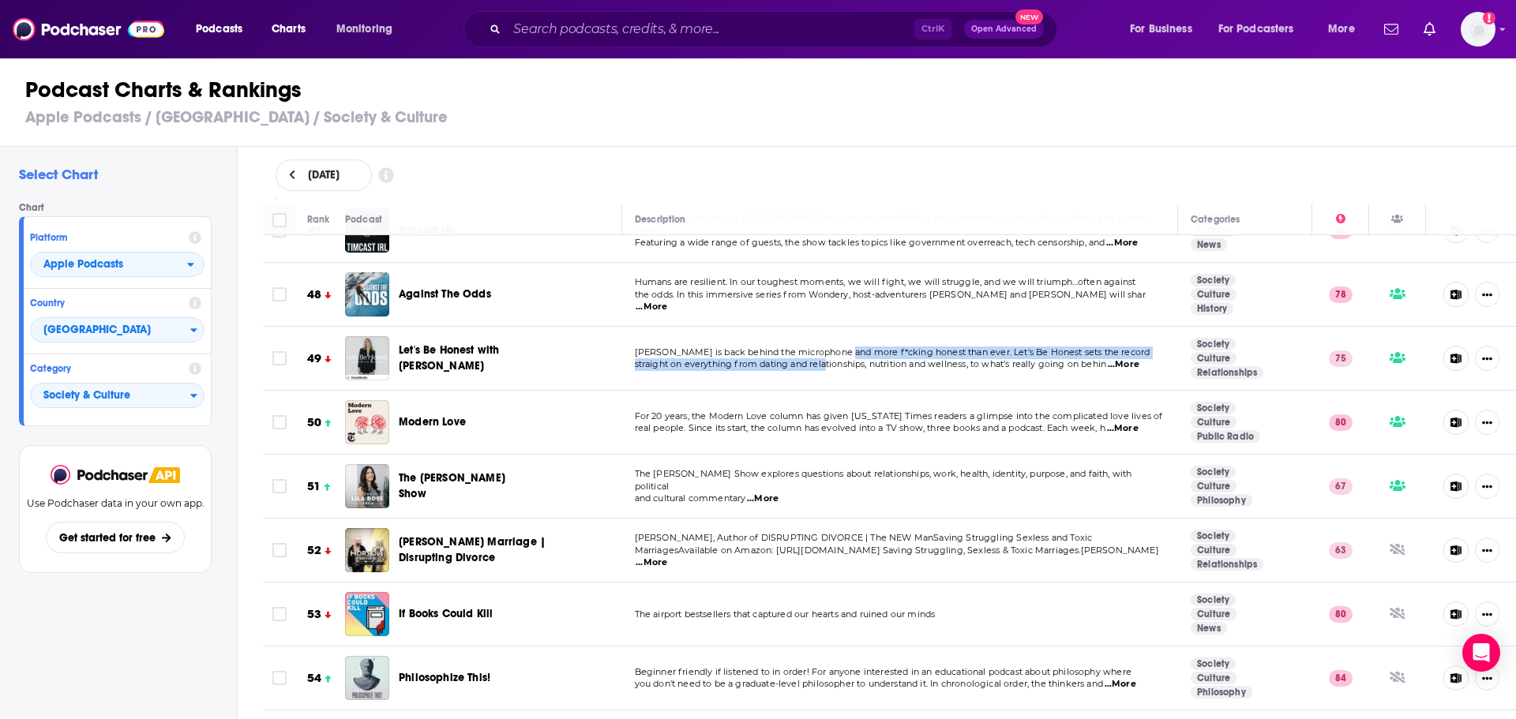
drag, startPoint x: 826, startPoint y: 329, endPoint x: 825, endPoint y: 343, distance: 14.2
click at [825, 347] on div "[PERSON_NAME] is back behind the microphone and more f*cking honest than ever. …" at bounding box center [900, 359] width 531 height 25
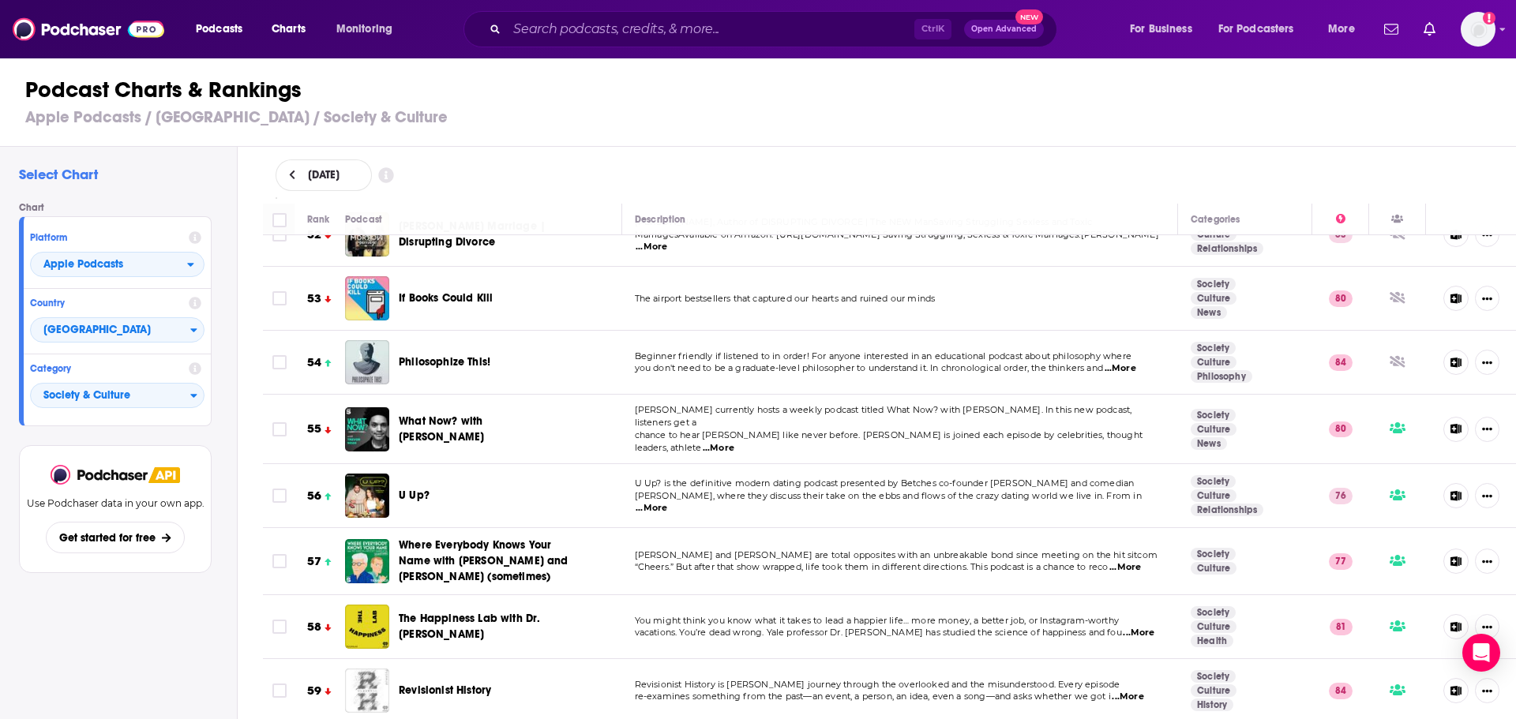
scroll to position [3474, 0]
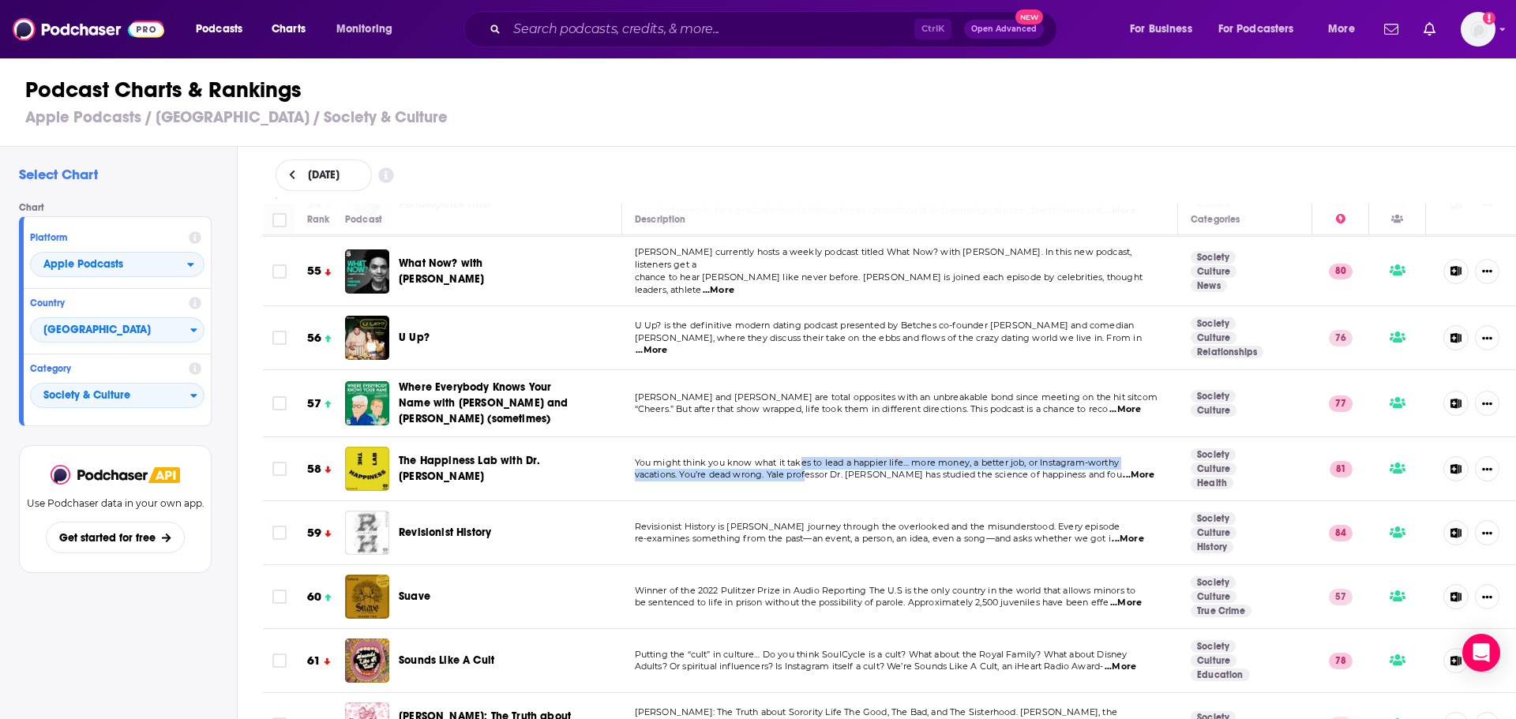
drag, startPoint x: 799, startPoint y: 433, endPoint x: 801, endPoint y: 444, distance: 12.1
click at [801, 457] on div "You might think you know what it takes to lead a happier life… more money, a be…" at bounding box center [900, 469] width 531 height 25
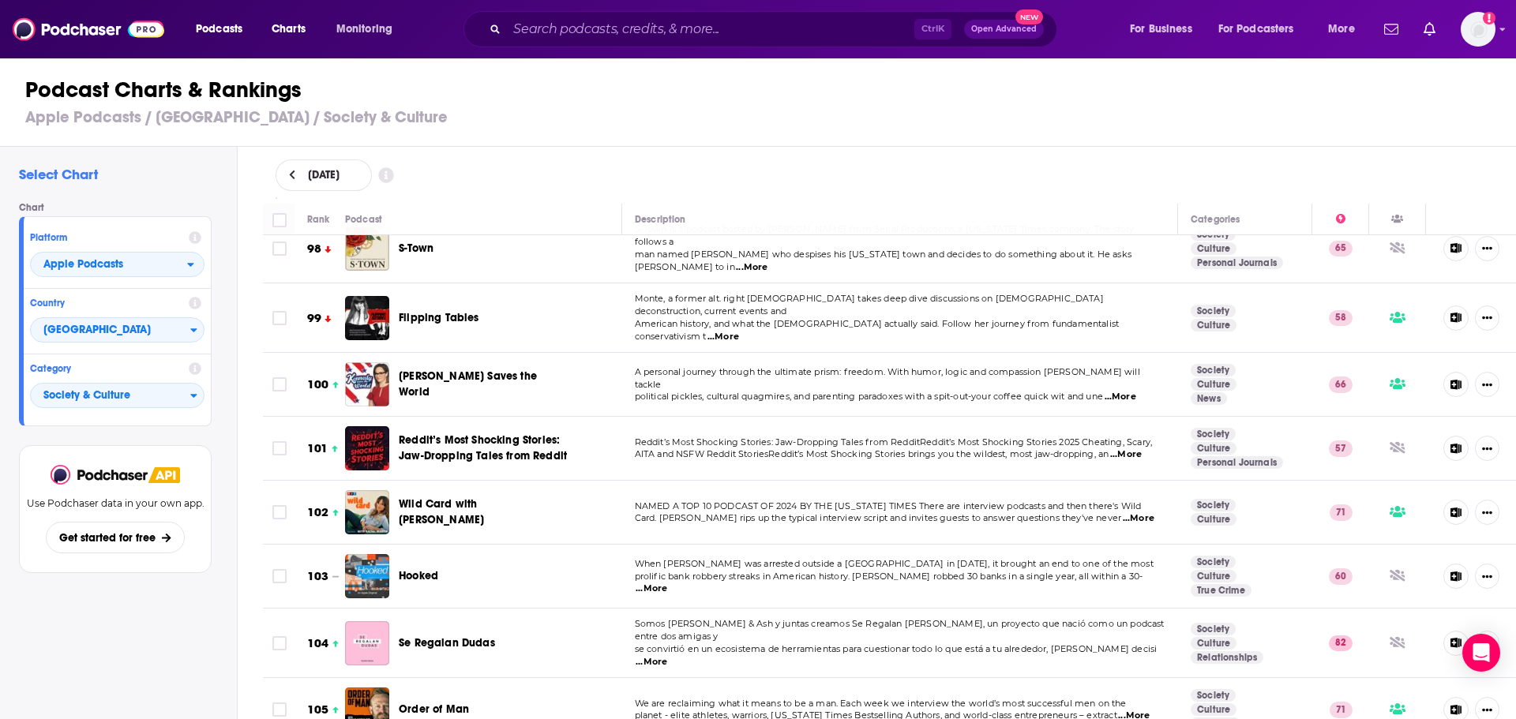
scroll to position [6316, 0]
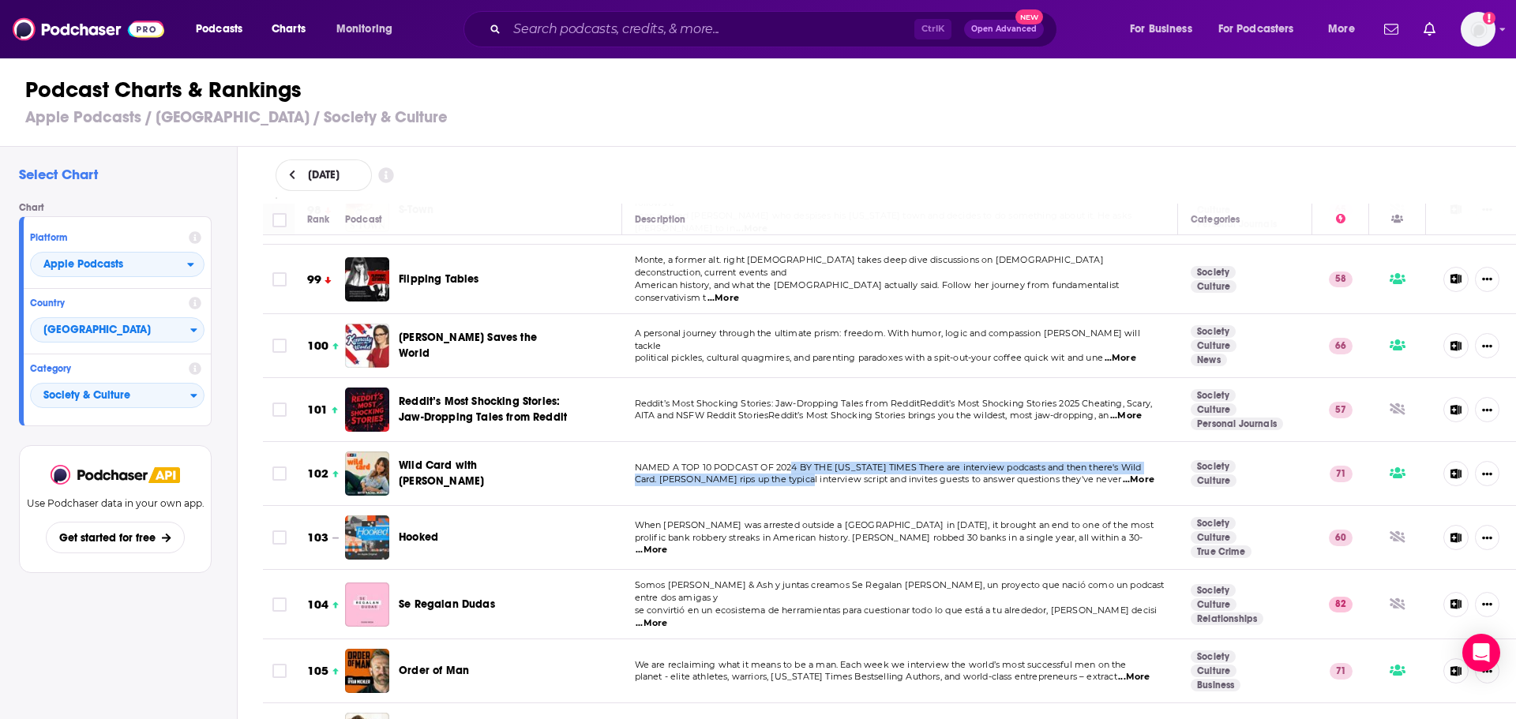
drag, startPoint x: 789, startPoint y: 401, endPoint x: 798, endPoint y: 419, distance: 20.5
click at [797, 462] on div "NAMED A TOP 10 PODCAST OF 2024 BY THE [US_STATE] TIMES There are interview podc…" at bounding box center [900, 474] width 531 height 25
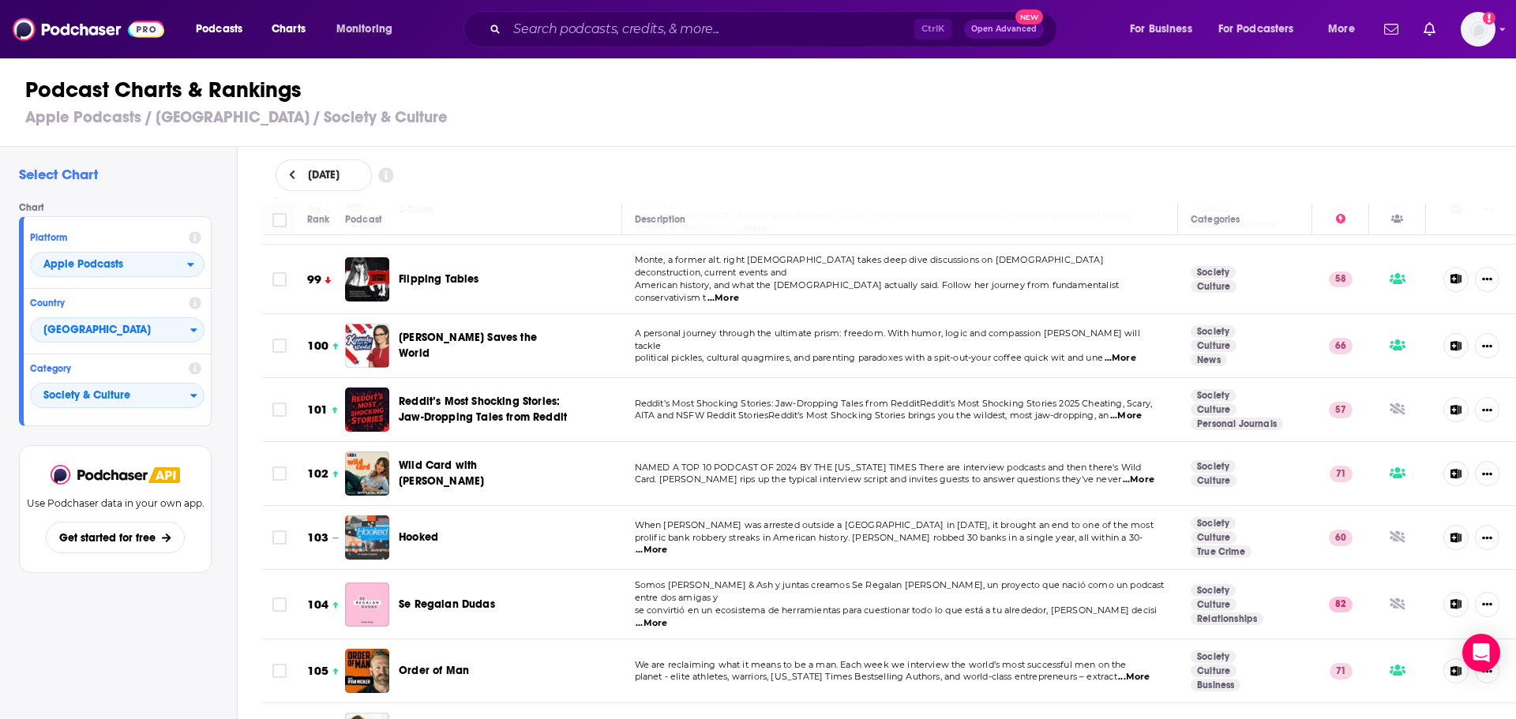
click at [816, 474] on span "Card. [PERSON_NAME] rips up the typical interview script and invites guests to …" at bounding box center [878, 479] width 487 height 11
click at [1127, 474] on span "...More" at bounding box center [1139, 480] width 32 height 13
drag, startPoint x: 1281, startPoint y: 370, endPoint x: 1131, endPoint y: 429, distance: 161.0
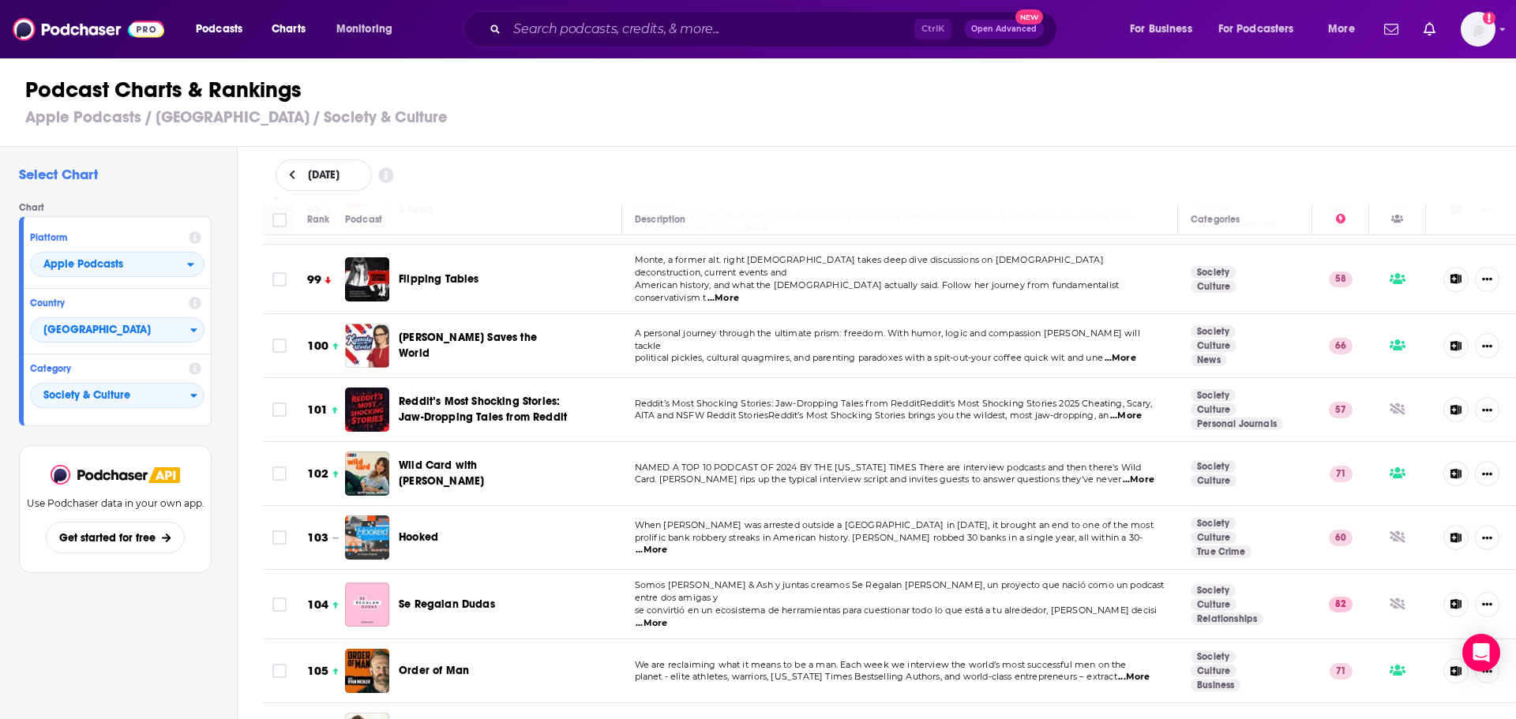
click at [1130, 474] on span "...More" at bounding box center [1139, 480] width 32 height 13
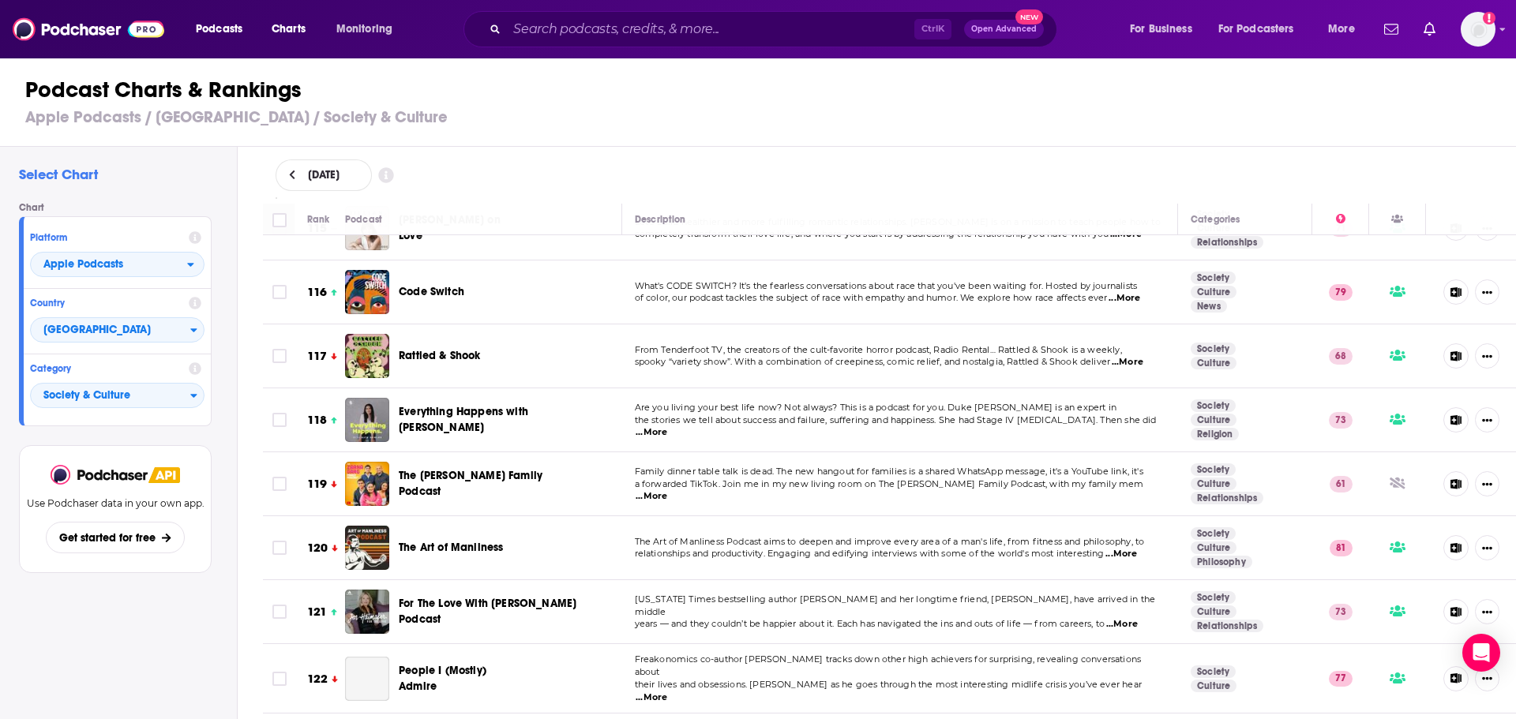
scroll to position [7421, 0]
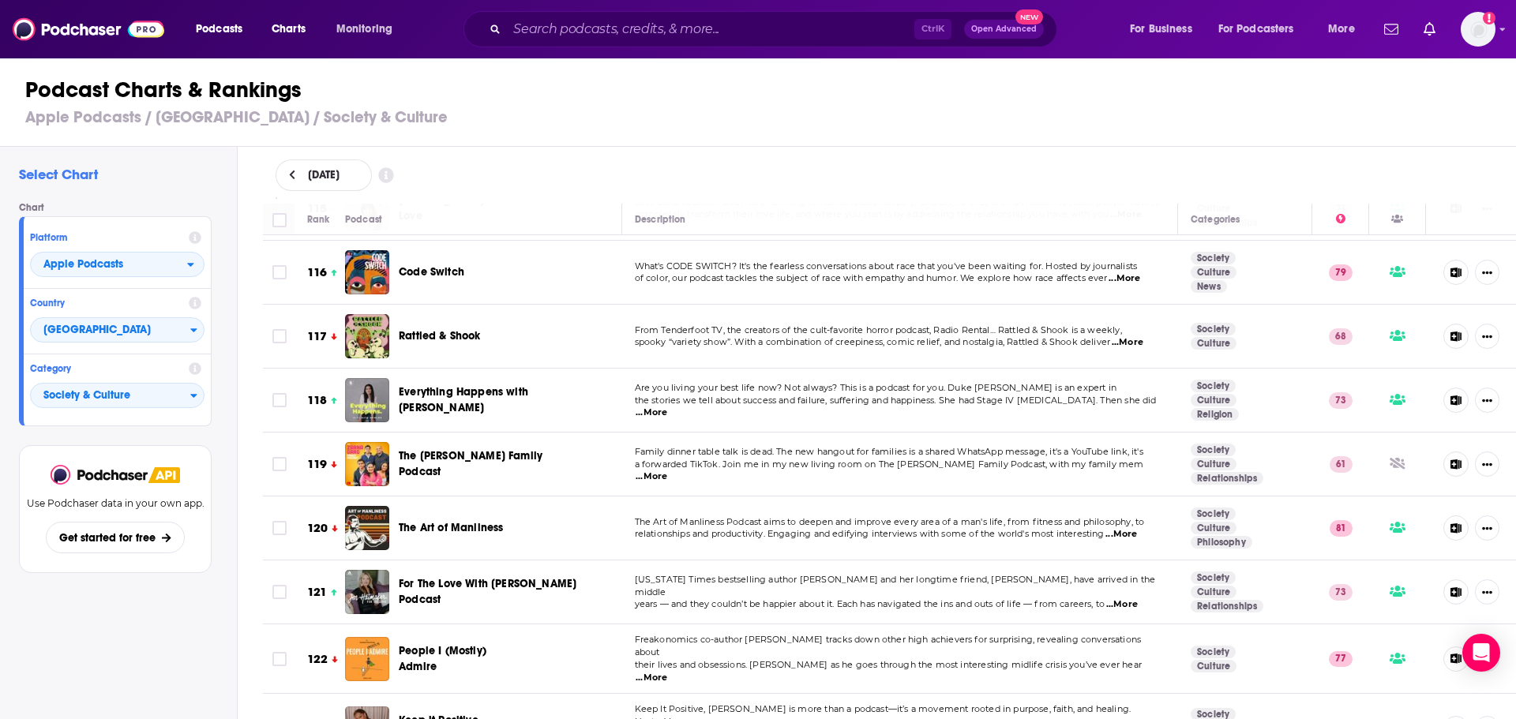
click at [1127, 528] on span "...More" at bounding box center [1121, 534] width 32 height 13
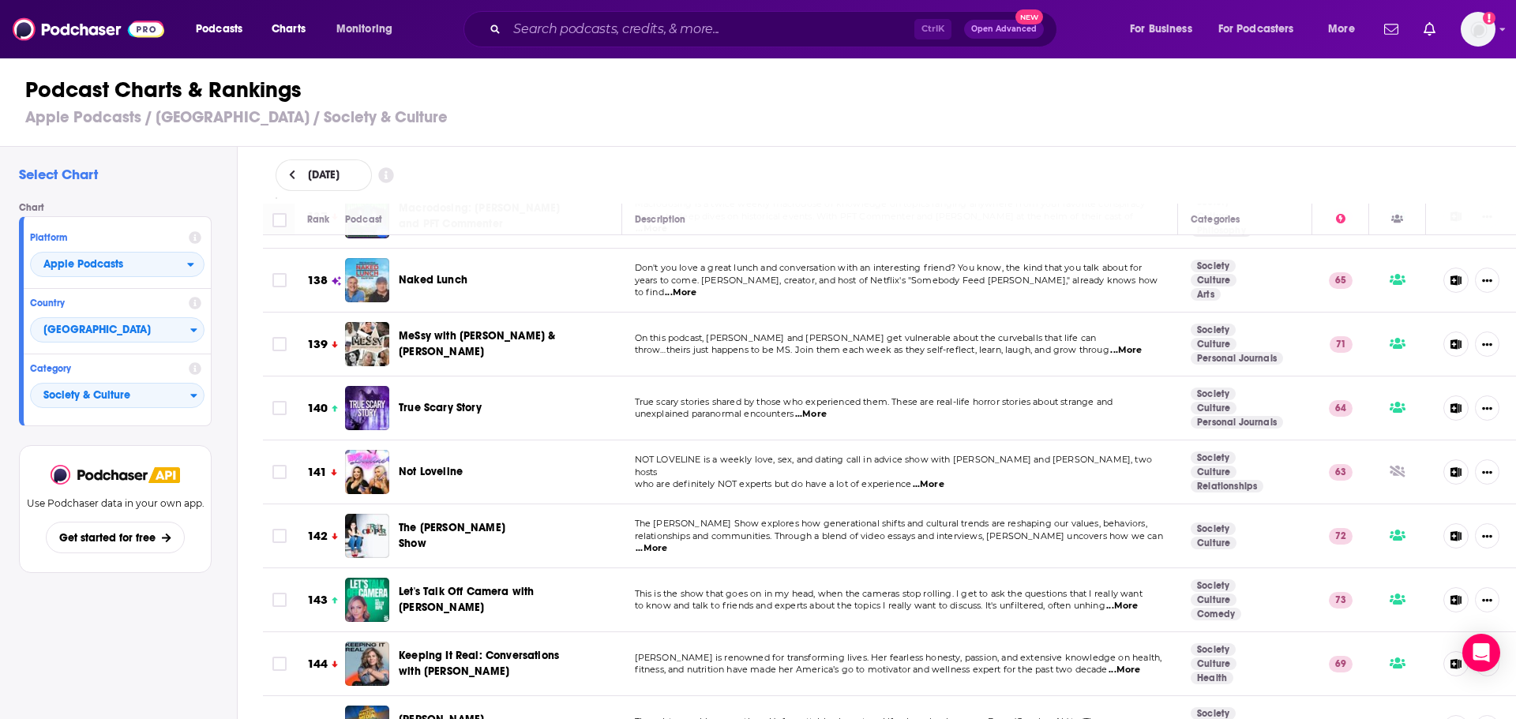
scroll to position [9000, 0]
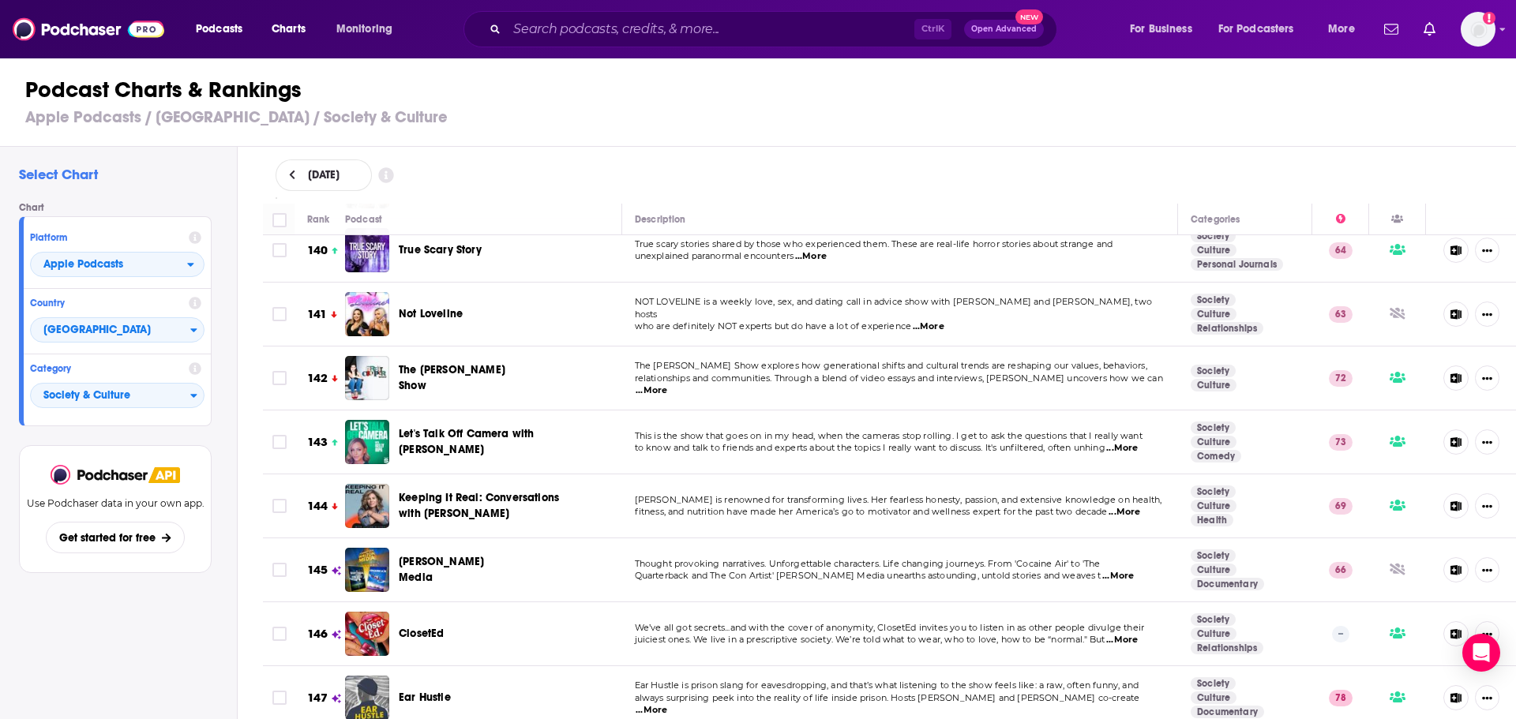
click at [1131, 442] on span "...More" at bounding box center [1122, 448] width 32 height 13
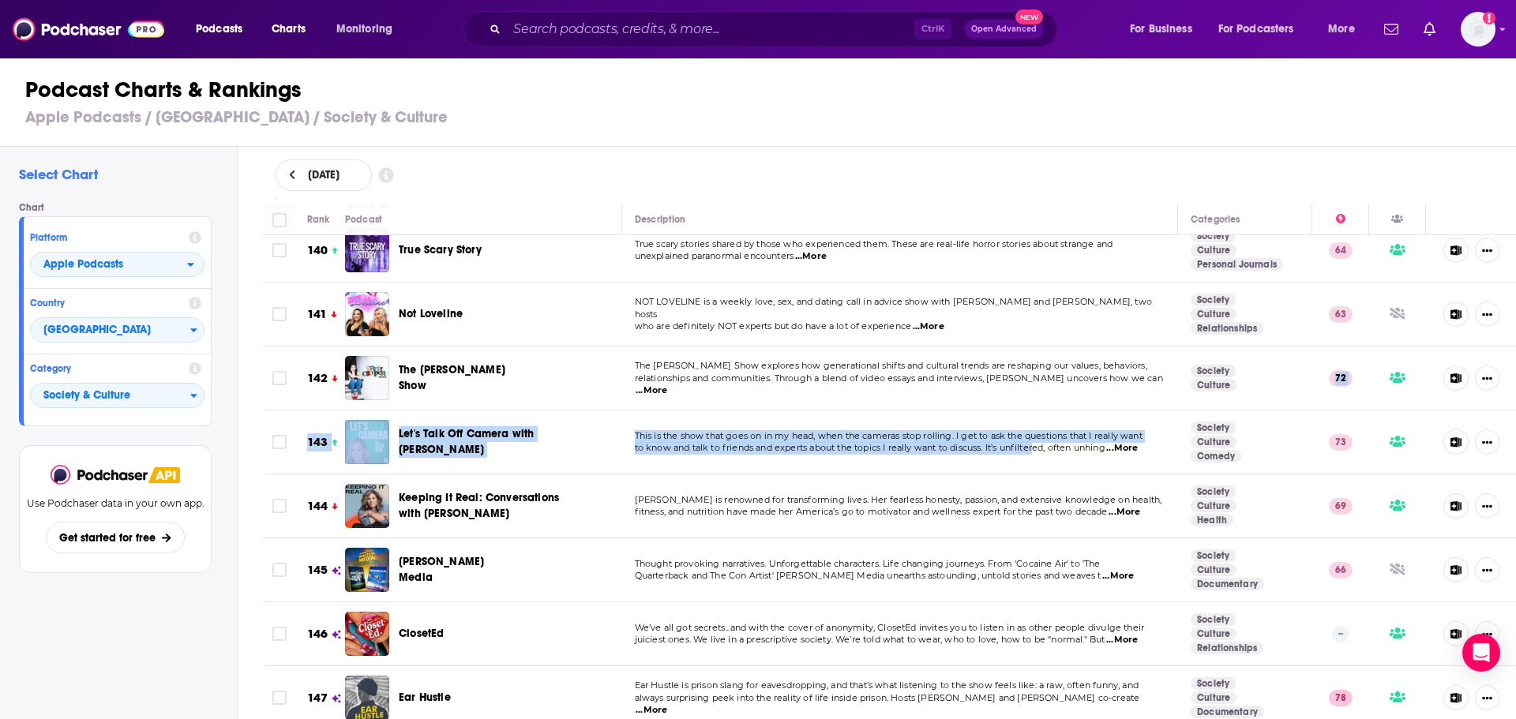
drag, startPoint x: 1283, startPoint y: 306, endPoint x: 1034, endPoint y: 359, distance: 254.3
click at [1034, 442] on span "to know and talk to friends and experts about the topics I really want to discu…" at bounding box center [870, 447] width 471 height 11
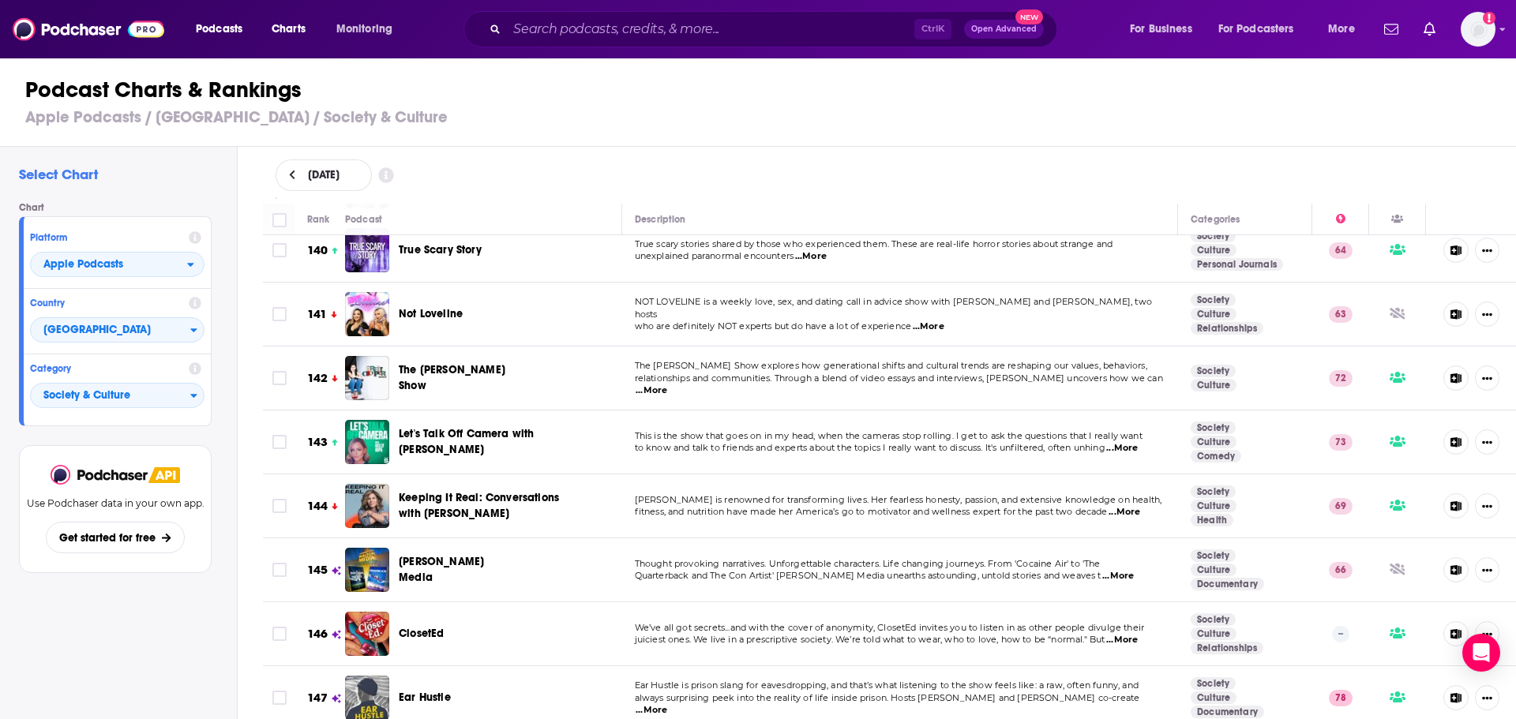
click at [1135, 442] on span "...More" at bounding box center [1122, 448] width 32 height 13
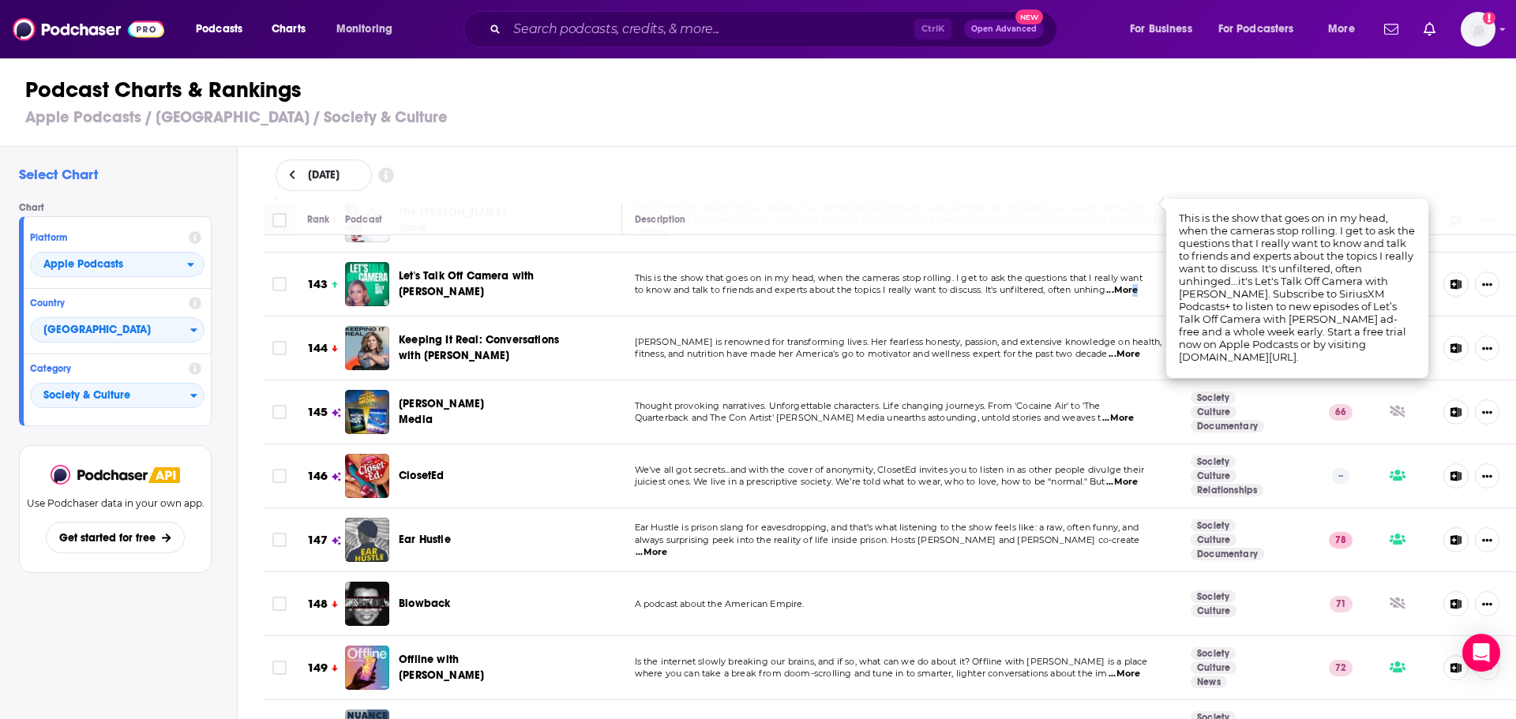
scroll to position [9316, 0]
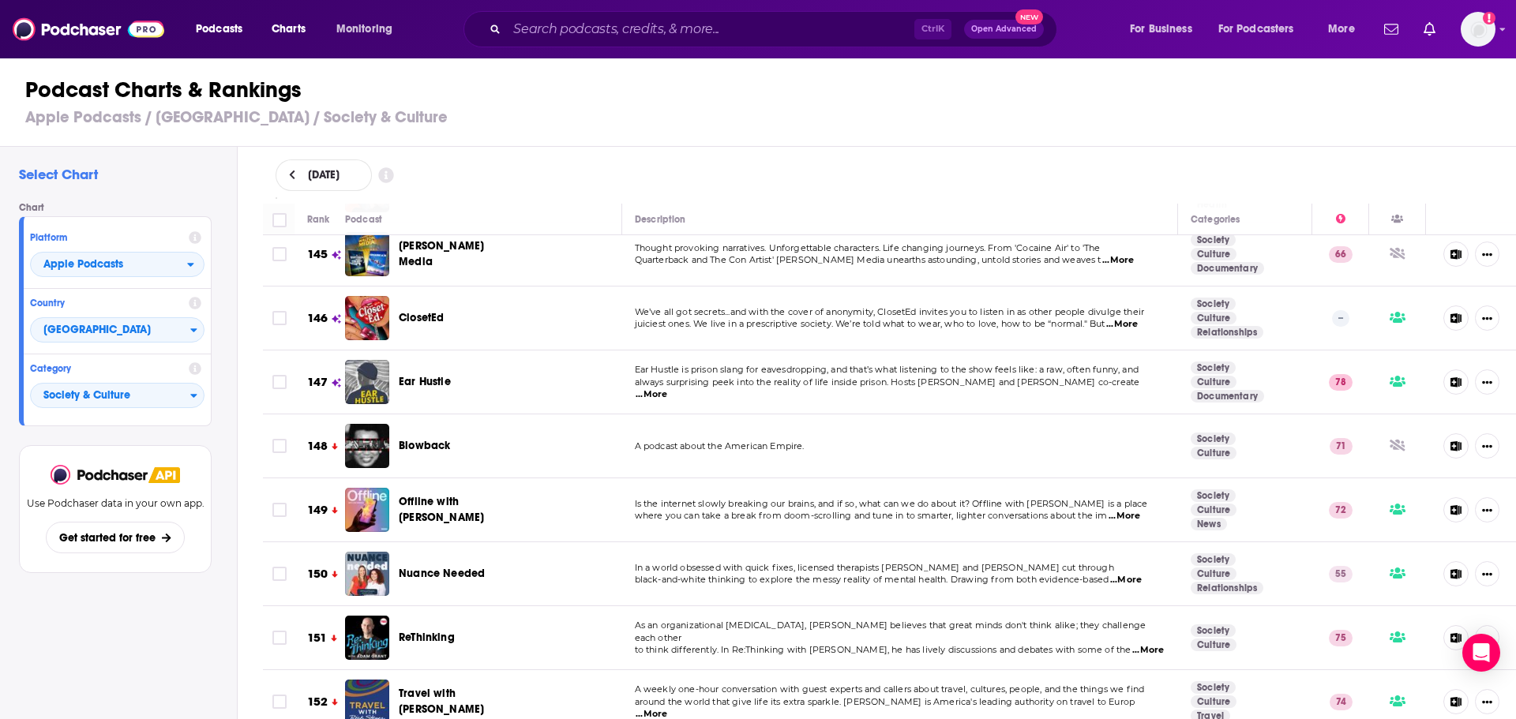
click at [1114, 510] on span "...More" at bounding box center [1124, 516] width 32 height 13
